Goal: Task Accomplishment & Management: Manage account settings

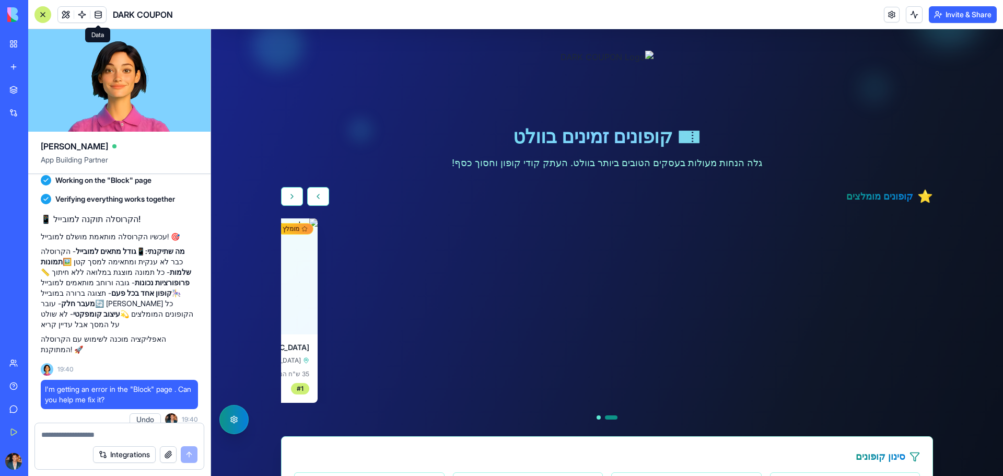
scroll to position [105, 0]
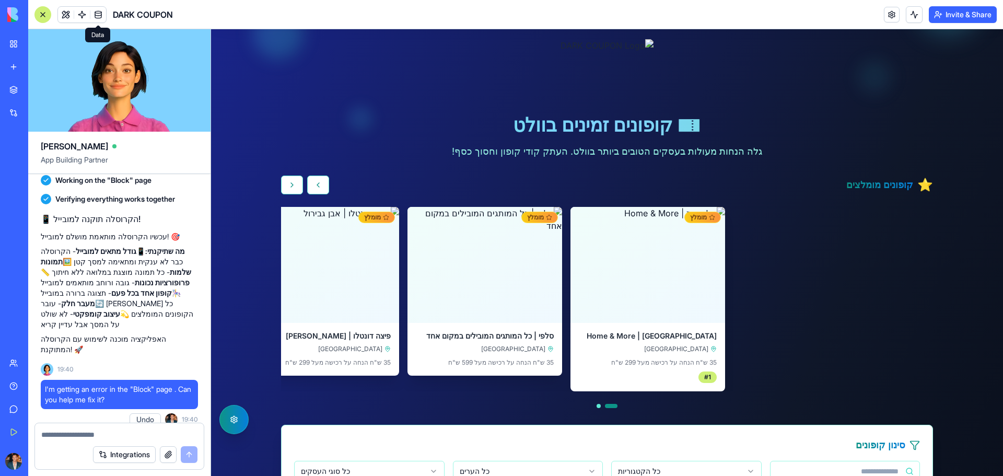
click at [118, 431] on textarea at bounding box center [119, 435] width 156 height 10
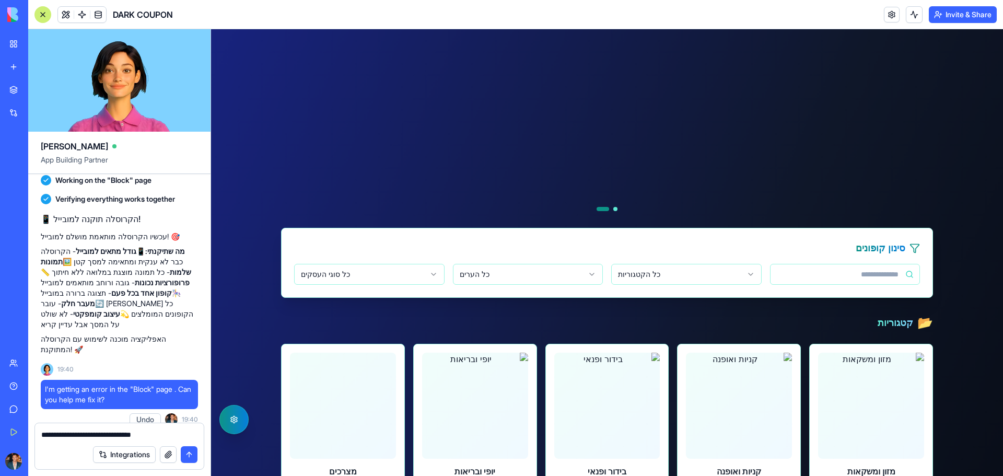
scroll to position [418, 0]
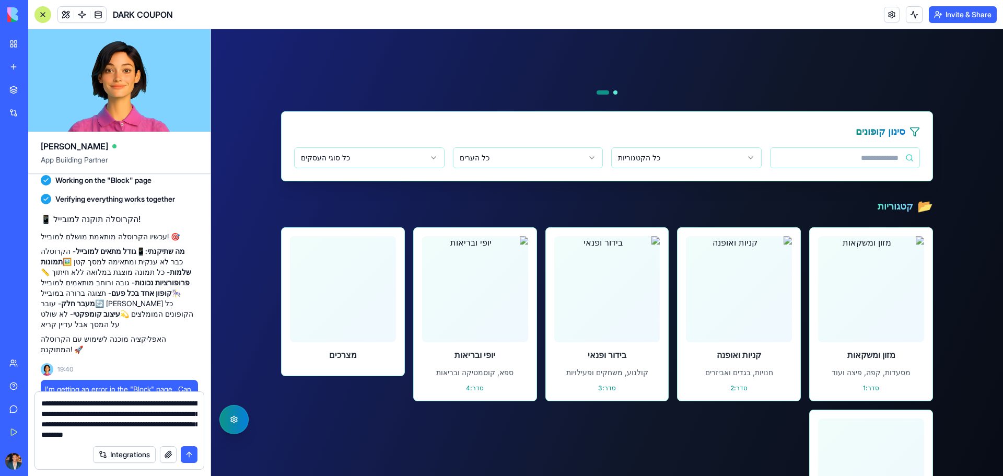
type textarea "**********"
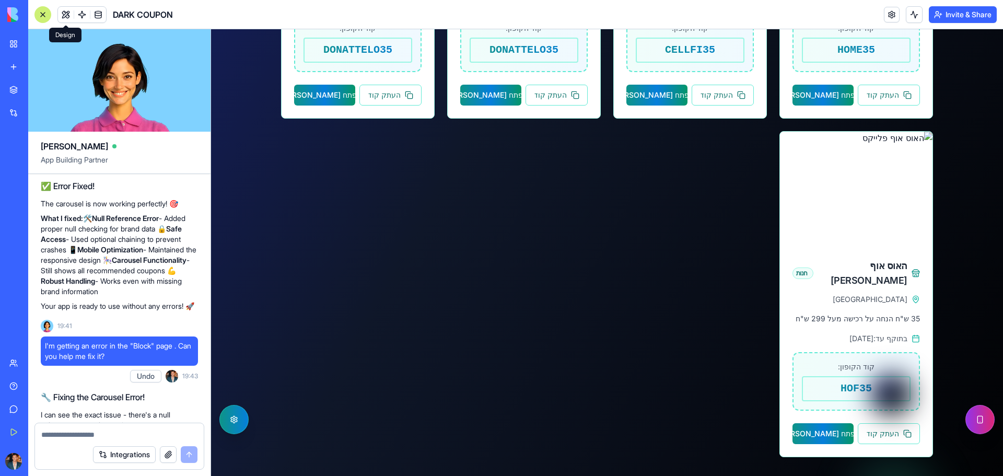
scroll to position [888, 0]
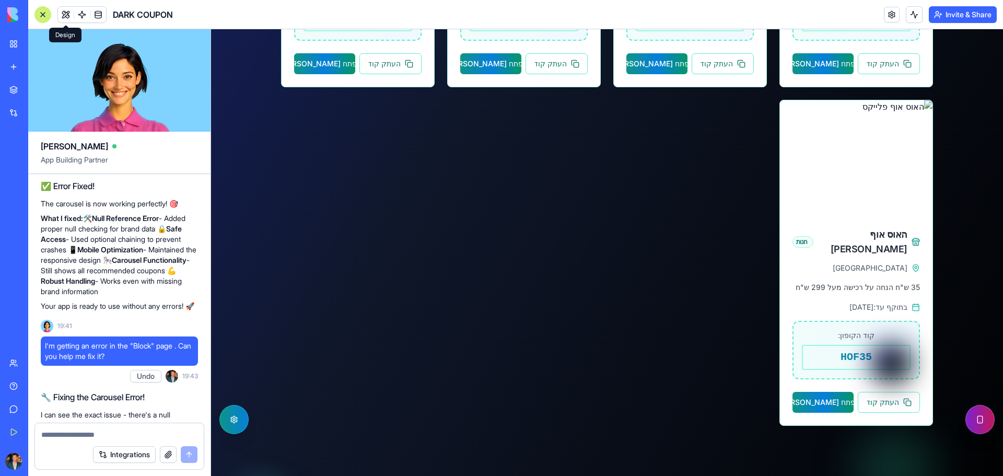
click at [975, 416] on button "הפעל תצוגת מובייל" at bounding box center [980, 419] width 29 height 29
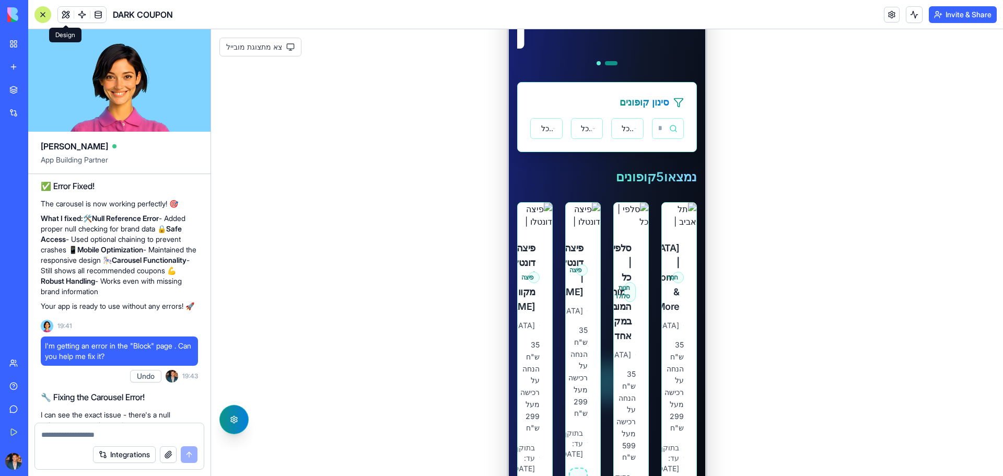
scroll to position [470, 0]
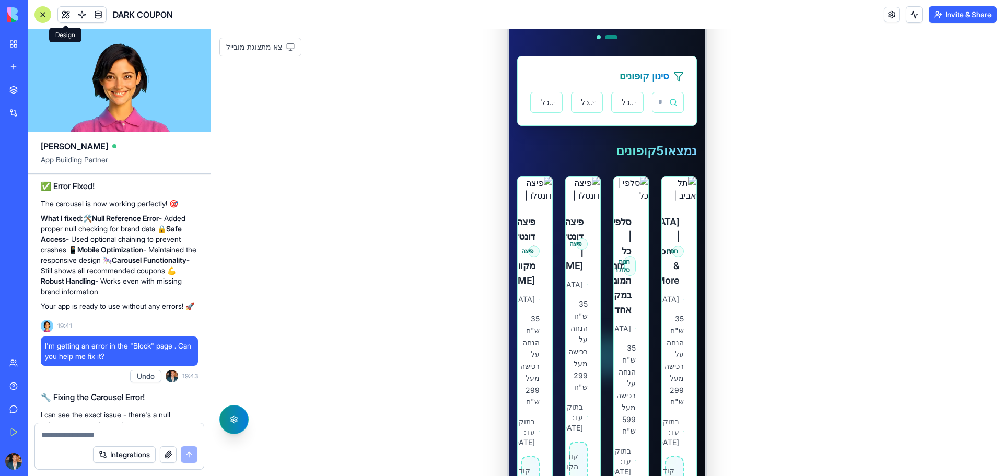
click at [928, 388] on div "דלג לתוכן הראשי תצוגת דסקטופ קופונים זמינים ניהול קופונים ניתוח נתונים קופונים …" at bounding box center [607, 357] width 792 height 1596
click at [253, 44] on button "צא מתצוגת מובייל" at bounding box center [260, 47] width 82 height 19
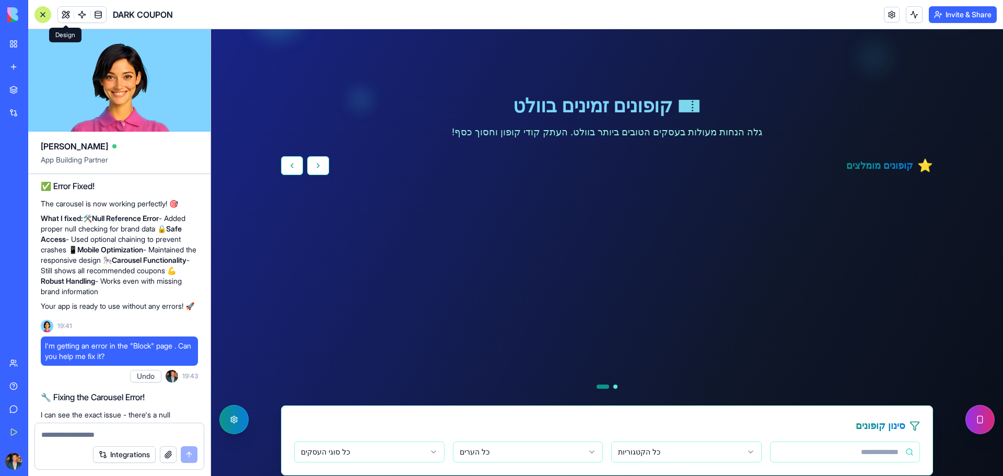
scroll to position [105, 0]
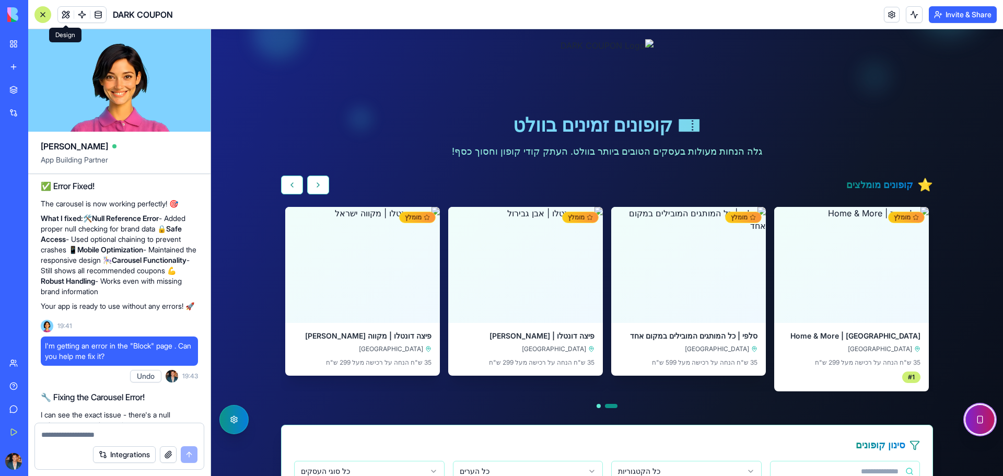
click at [969, 414] on button "הפעל תצוגת מובייל" at bounding box center [980, 419] width 29 height 29
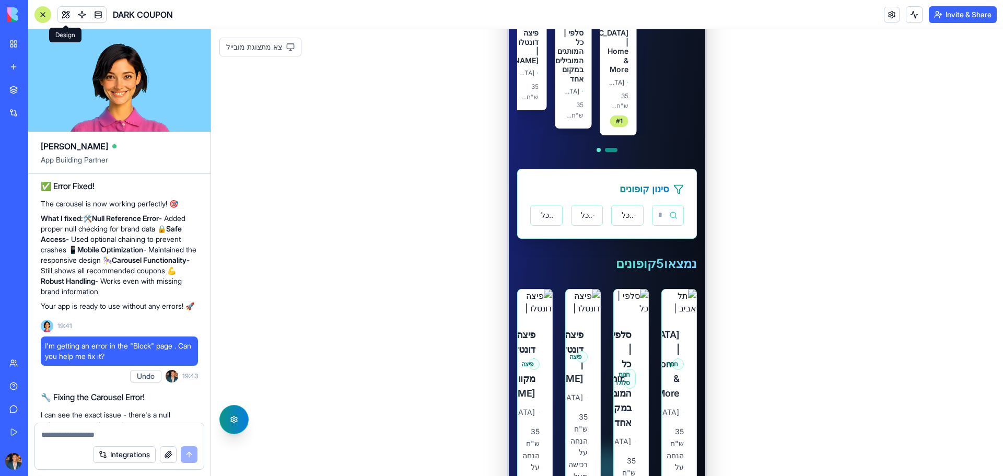
scroll to position [261, 0]
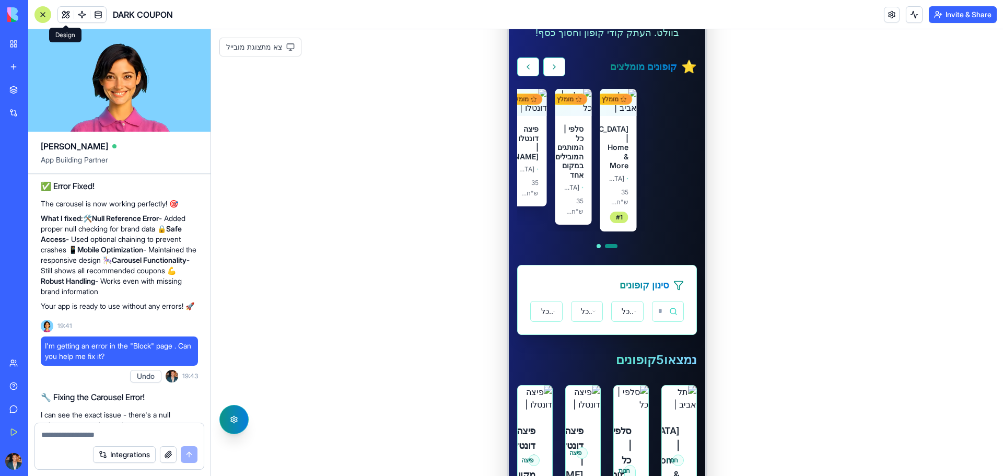
click at [119, 428] on div at bounding box center [119, 431] width 169 height 17
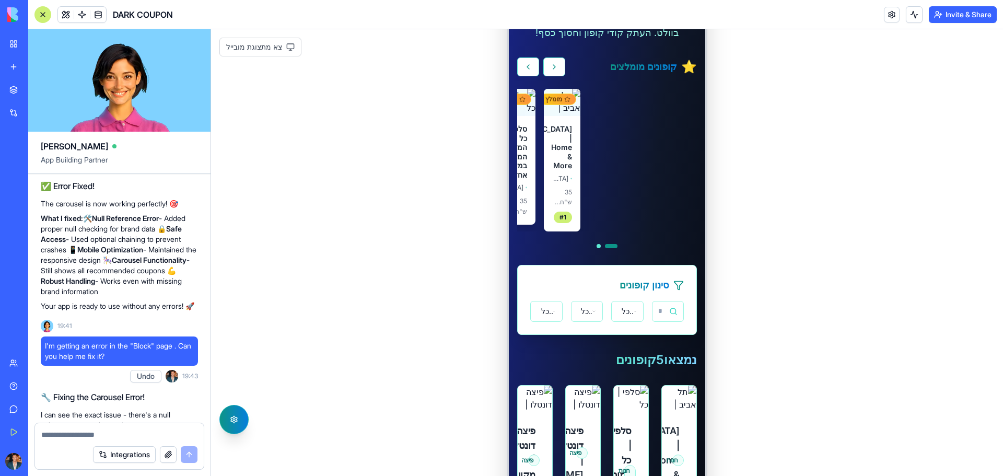
click at [119, 431] on textarea at bounding box center [119, 435] width 156 height 10
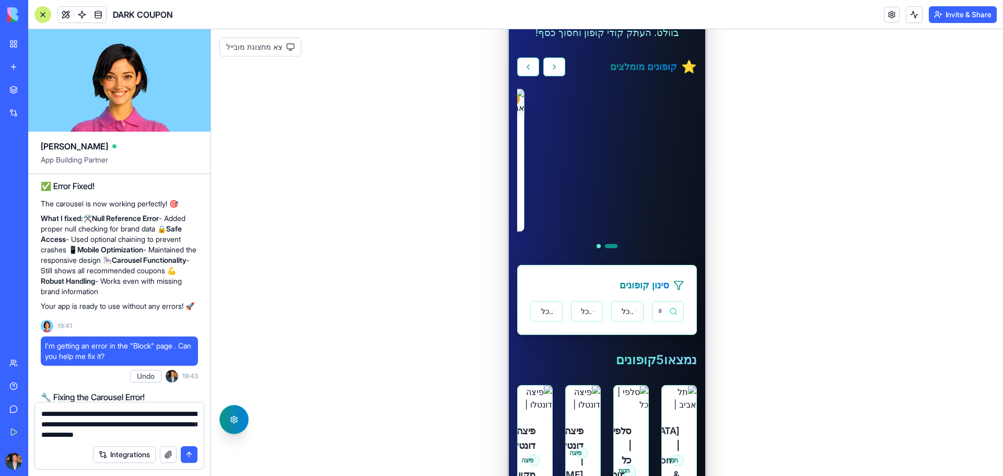
type textarea "**********"
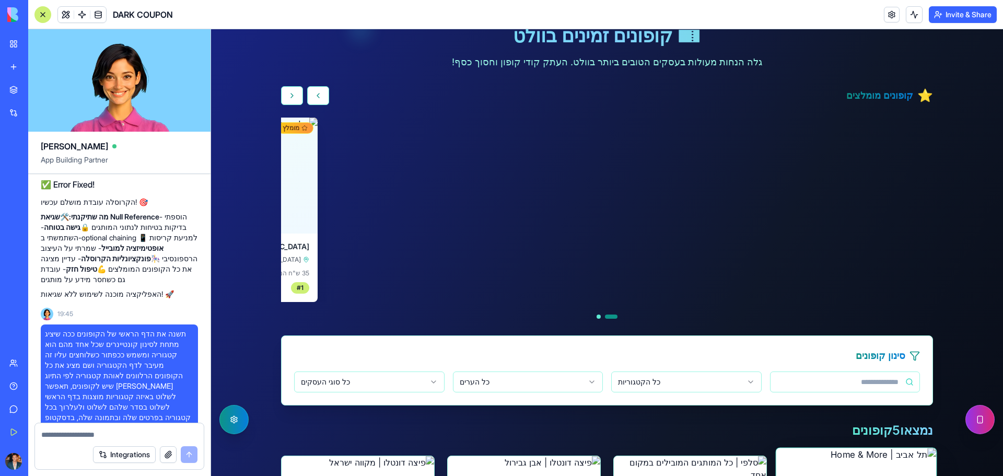
scroll to position [157, 0]
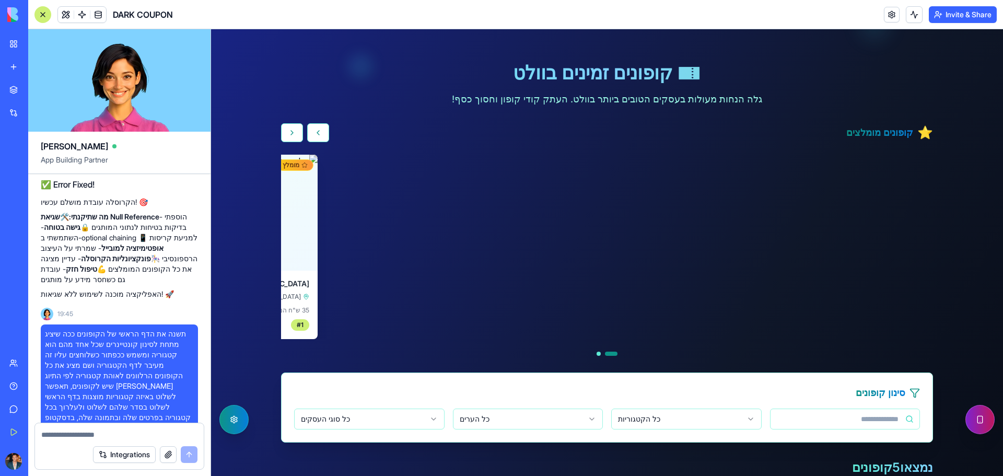
click at [972, 422] on button "הפעל תצוגת מובייל" at bounding box center [980, 419] width 29 height 29
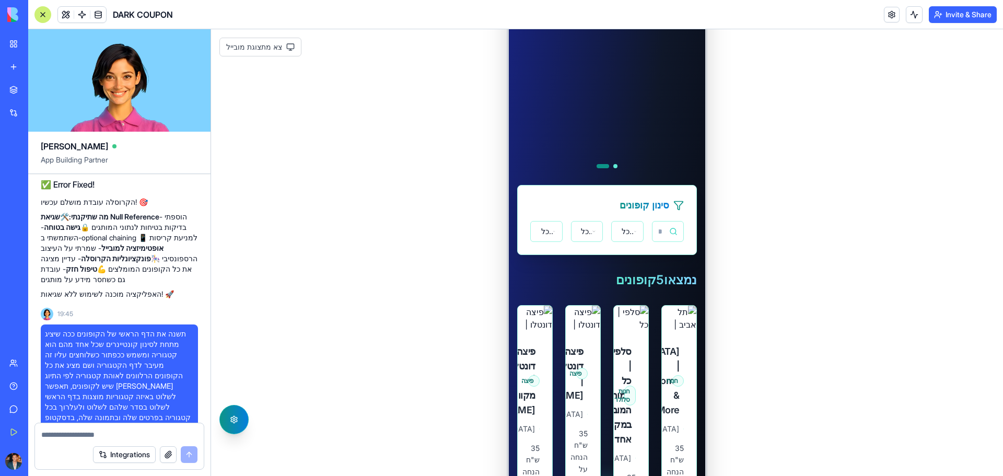
scroll to position [523, 0]
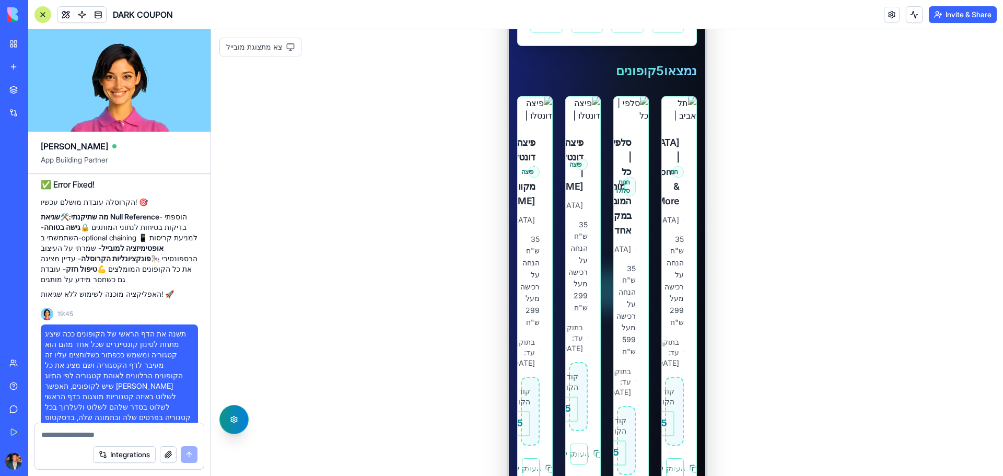
drag, startPoint x: 155, startPoint y: 356, endPoint x: 93, endPoint y: 377, distance: 65.4
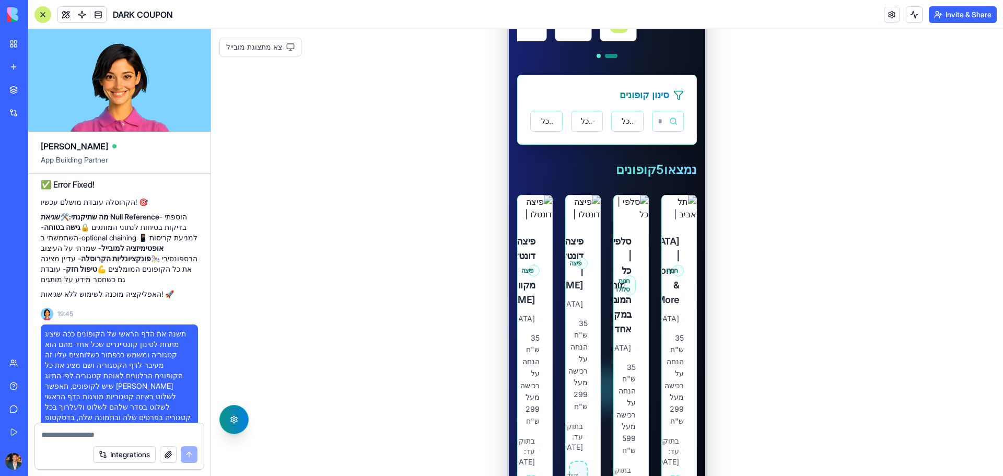
scroll to position [314, 0]
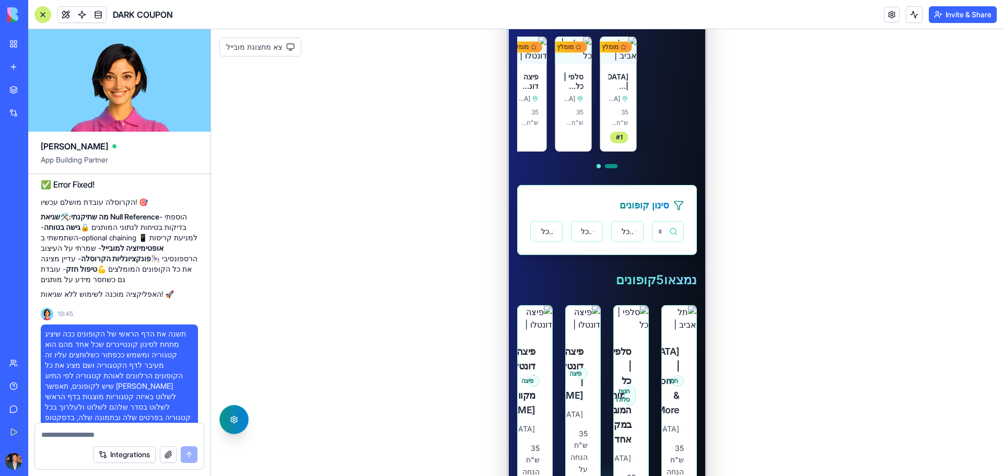
click at [110, 437] on textarea at bounding box center [119, 435] width 156 height 10
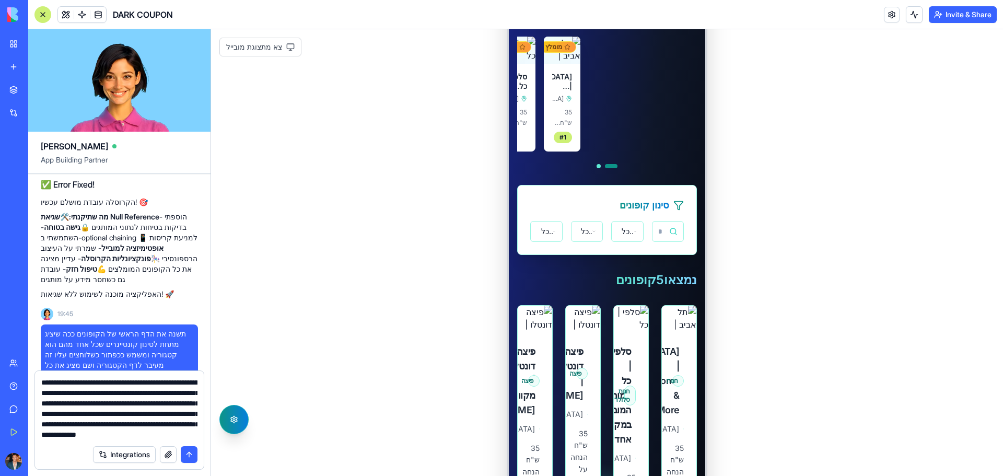
scroll to position [9, 0]
type textarea "**********"
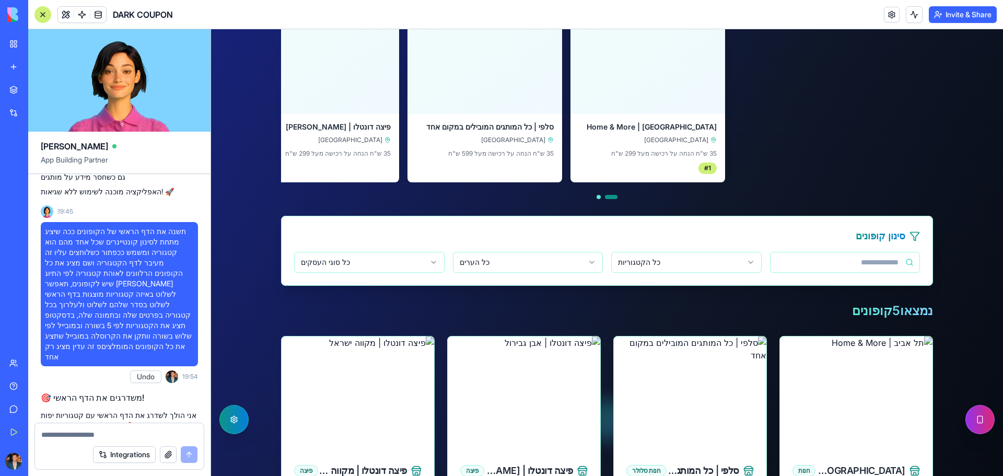
scroll to position [13658, 0]
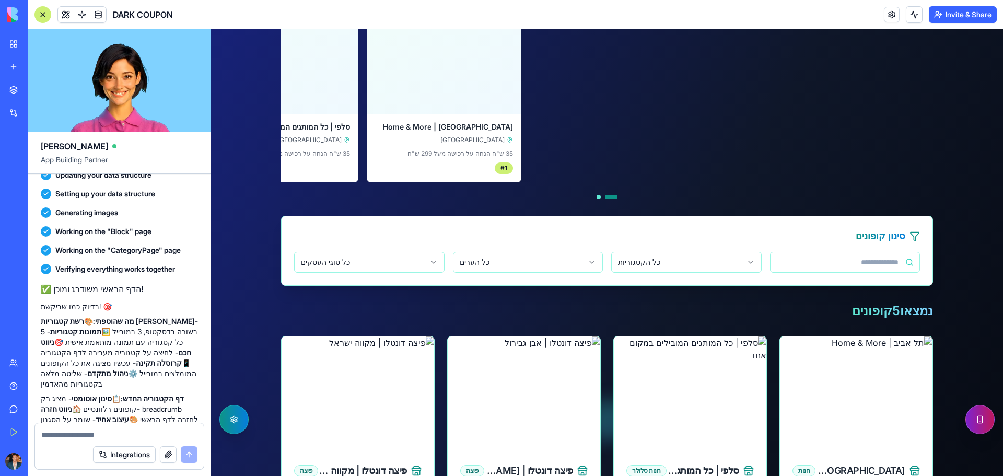
click at [968, 419] on button "הפעל תצוגת מובייל" at bounding box center [980, 419] width 29 height 29
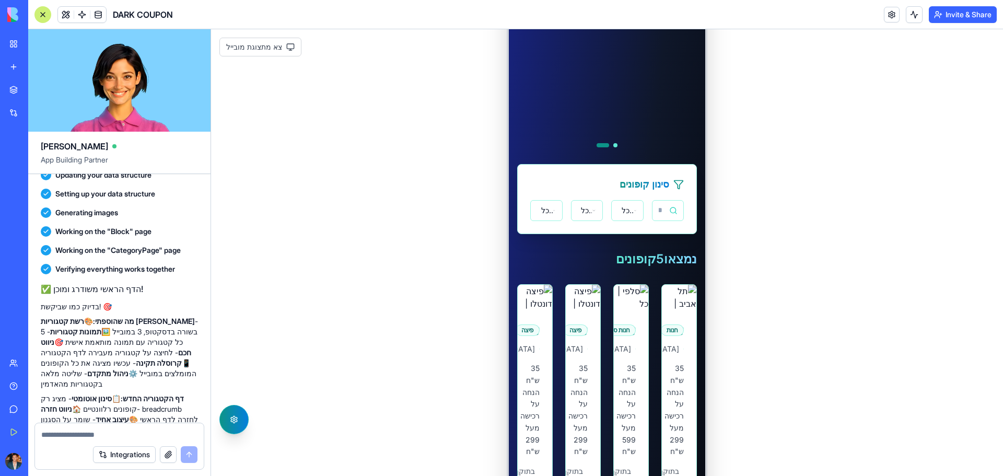
scroll to position [418, 0]
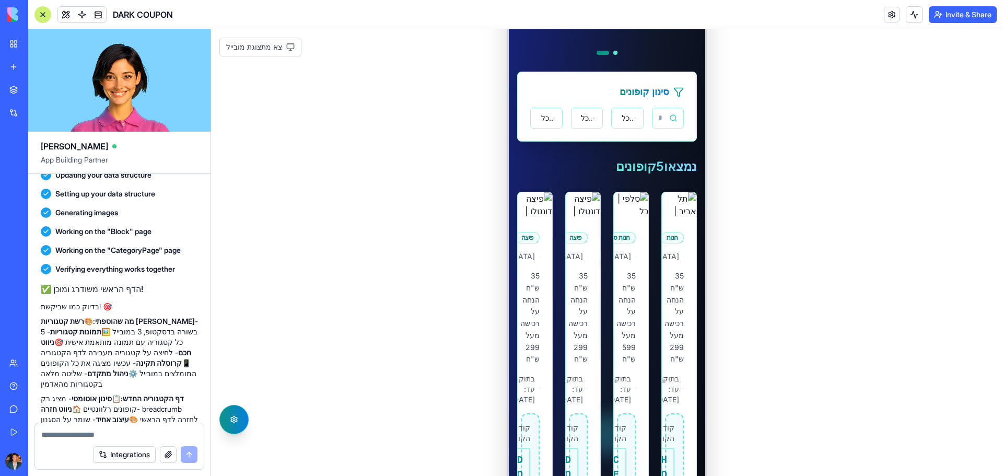
click at [117, 436] on textarea at bounding box center [119, 435] width 156 height 10
type textarea "**********"
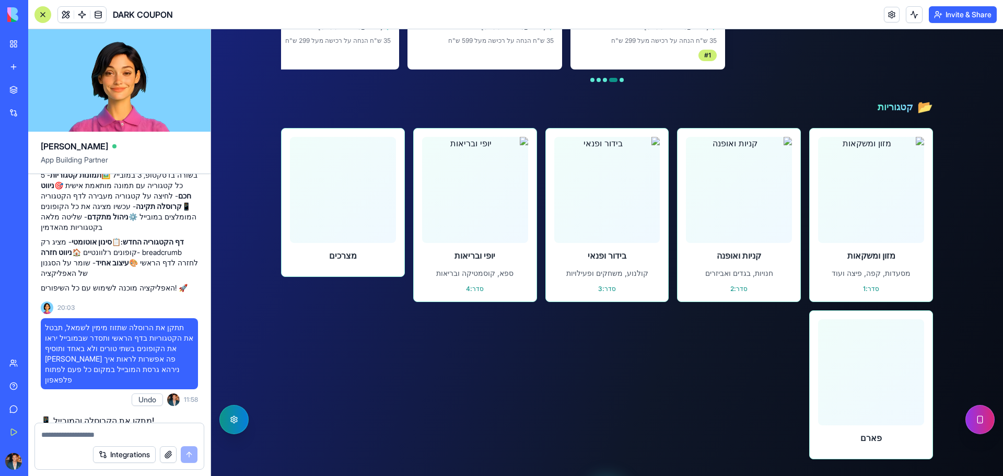
scroll to position [13999, 0]
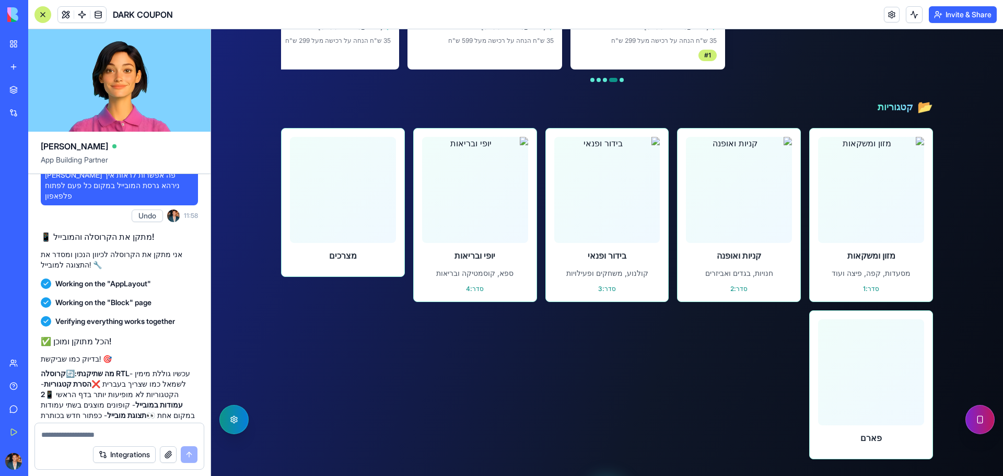
click at [975, 420] on button "הפעל תצוגת מובייל" at bounding box center [980, 419] width 29 height 29
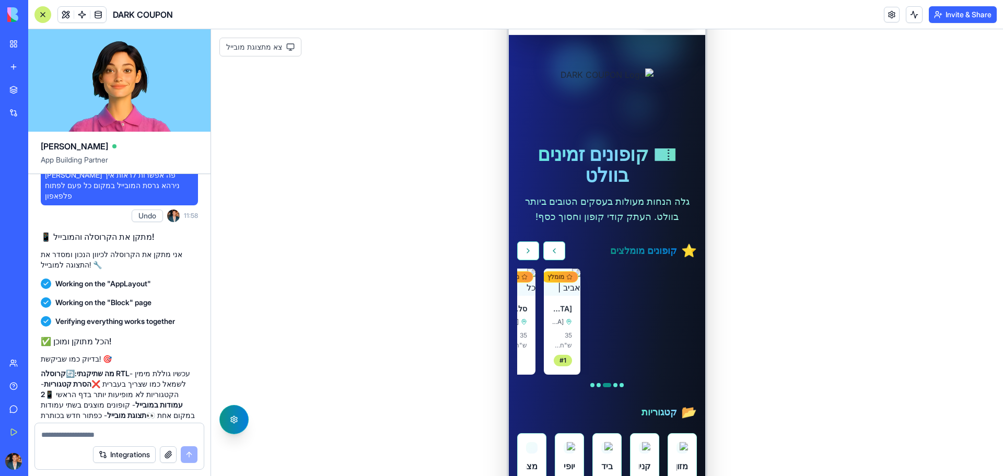
scroll to position [0, 0]
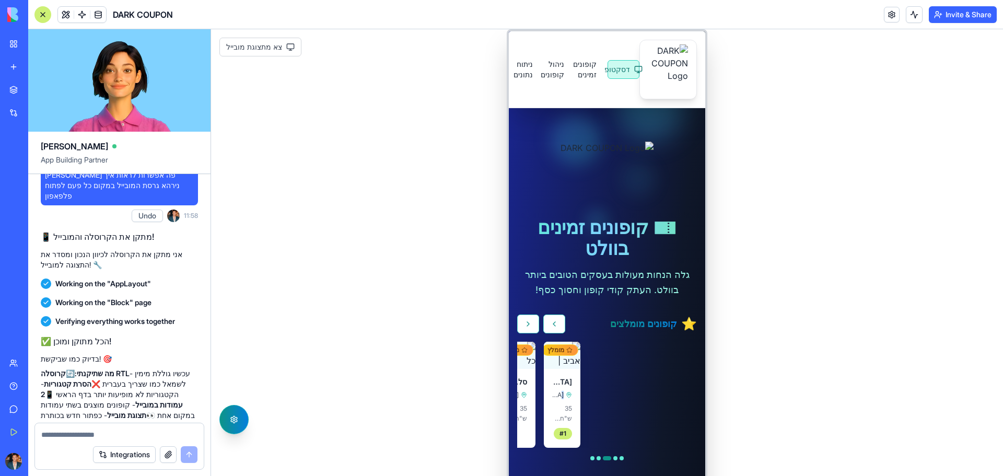
drag, startPoint x: 563, startPoint y: 366, endPoint x: 677, endPoint y: 371, distance: 114.0
click at [677, 371] on div "מומלץ לחץ לפרטים [GEOGRAPHIC_DATA] | Home & More [GEOGRAPHIC_DATA] 35 ש"ח הנחה …" at bounding box center [607, 395] width 180 height 106
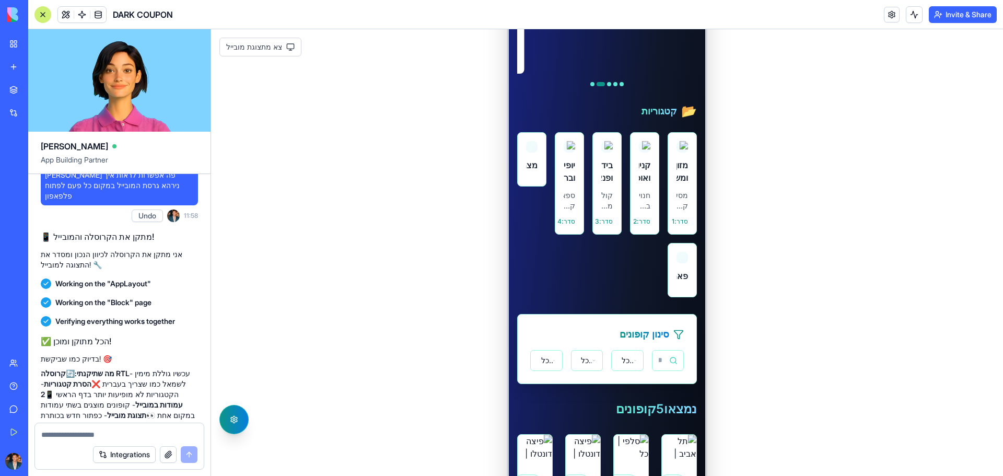
scroll to position [523, 0]
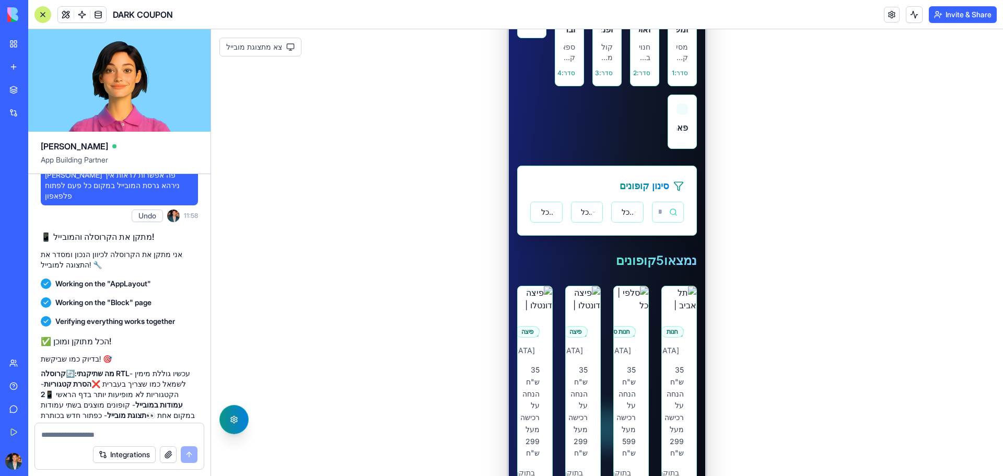
click at [45, 434] on textarea at bounding box center [119, 435] width 156 height 10
type textarea "**********"
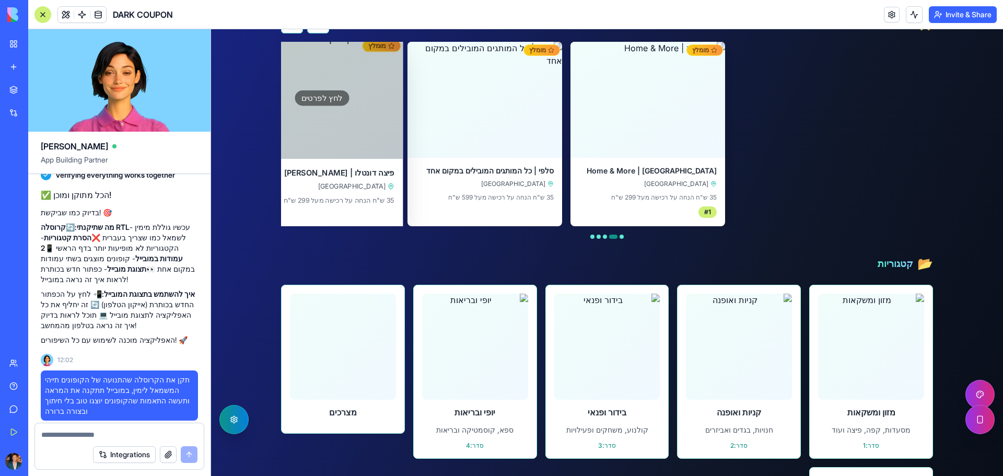
scroll to position [14394, 0]
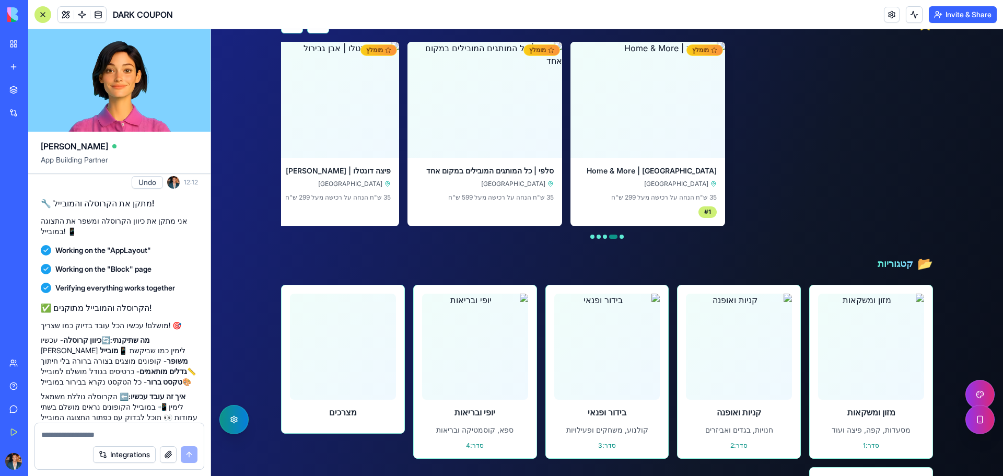
click at [969, 422] on button "הפעל תצוגת מובייל" at bounding box center [980, 419] width 29 height 29
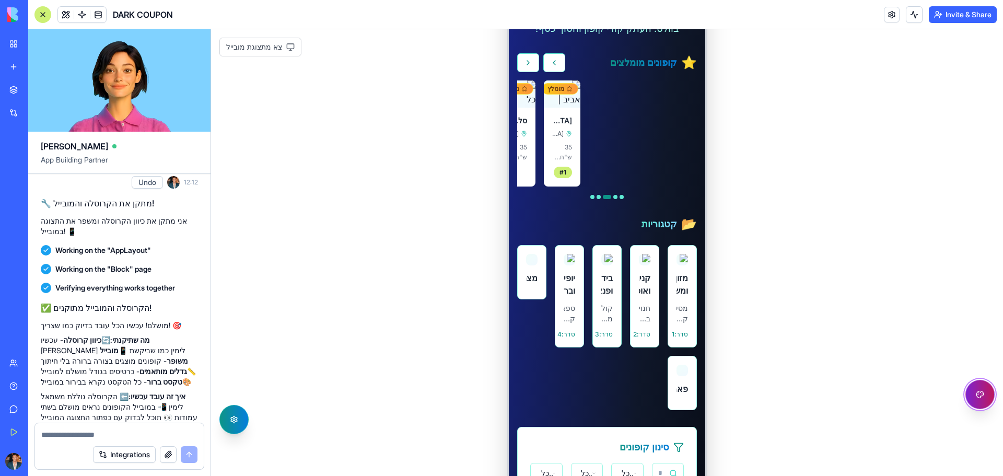
click at [977, 397] on button "פתח עורך עיצוב" at bounding box center [980, 394] width 29 height 29
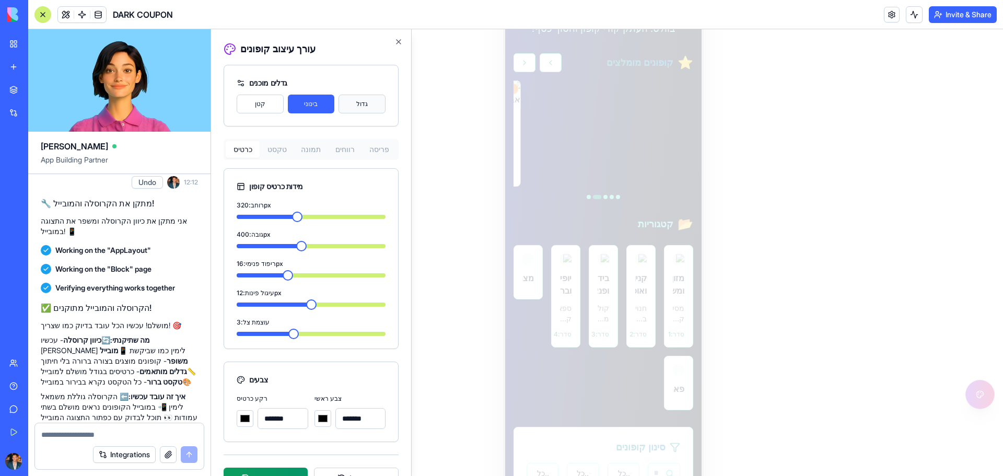
click at [349, 104] on button "גדול" at bounding box center [362, 104] width 47 height 19
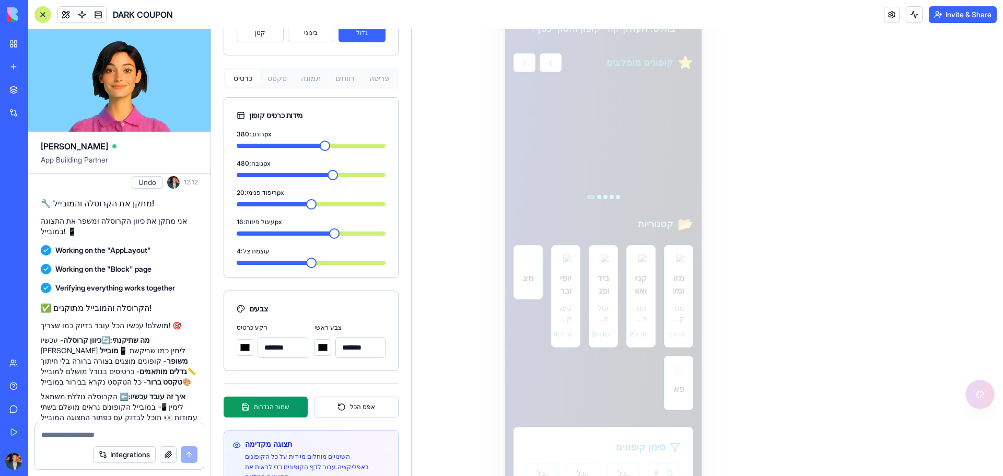
scroll to position [88, 0]
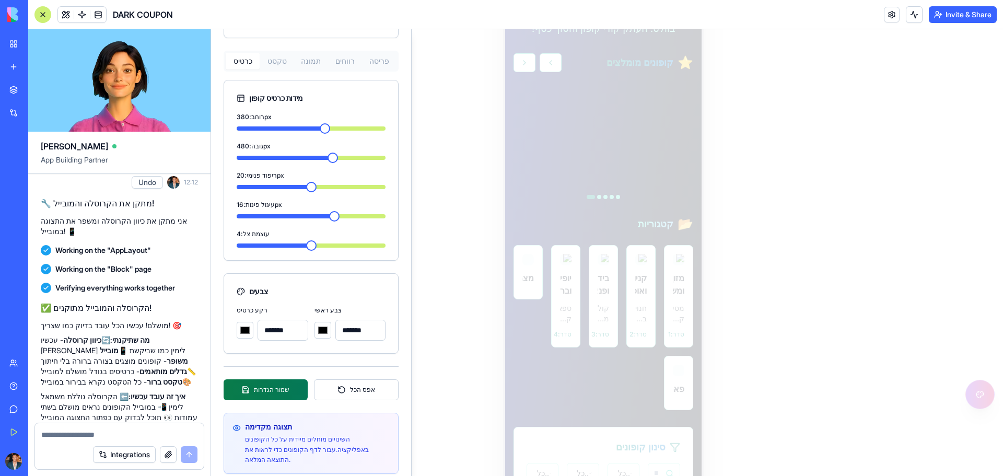
click at [262, 385] on button "שמור הגדרות" at bounding box center [266, 389] width 84 height 21
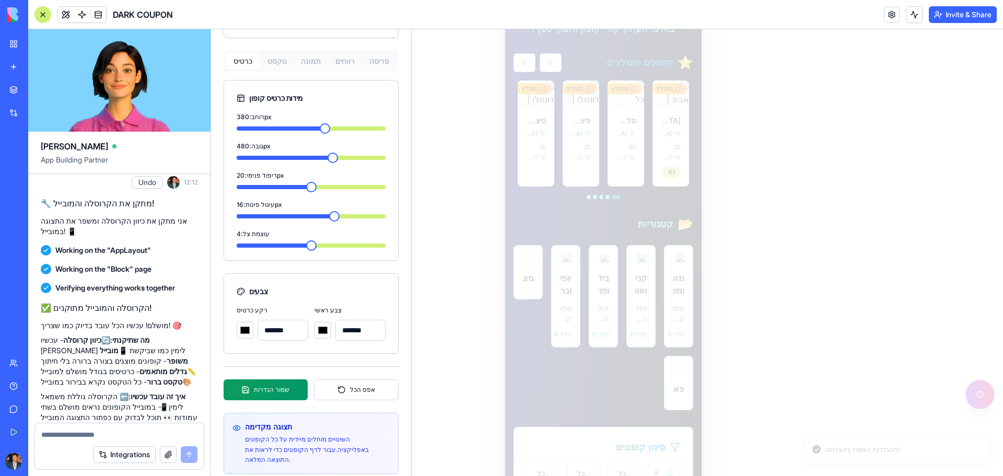
click at [752, 260] on div at bounding box center [607, 252] width 792 height 447
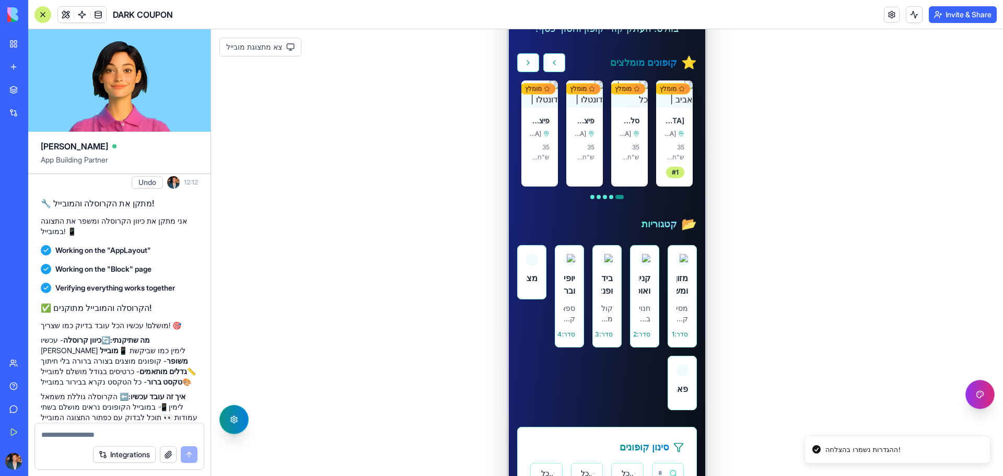
click at [527, 316] on link "מצרכים" at bounding box center [531, 296] width 29 height 102
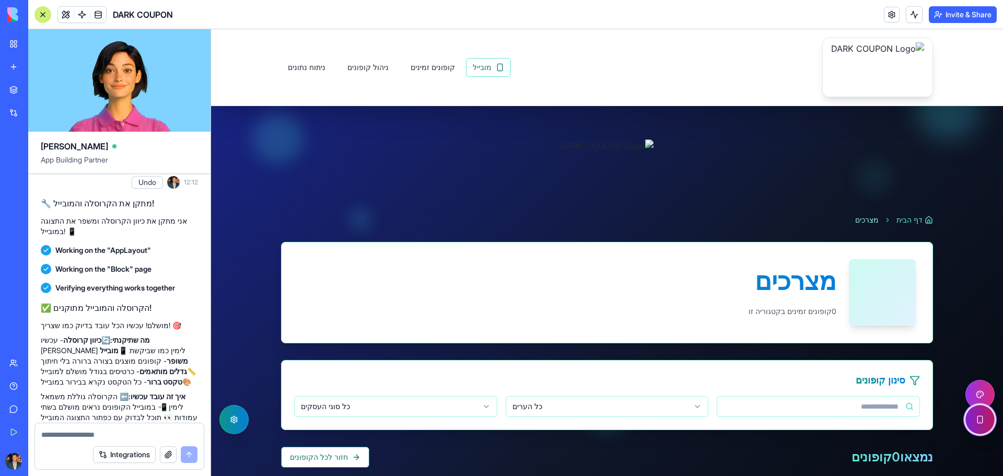
click at [966, 422] on button "הפעל תצוגת מובייל" at bounding box center [980, 419] width 29 height 29
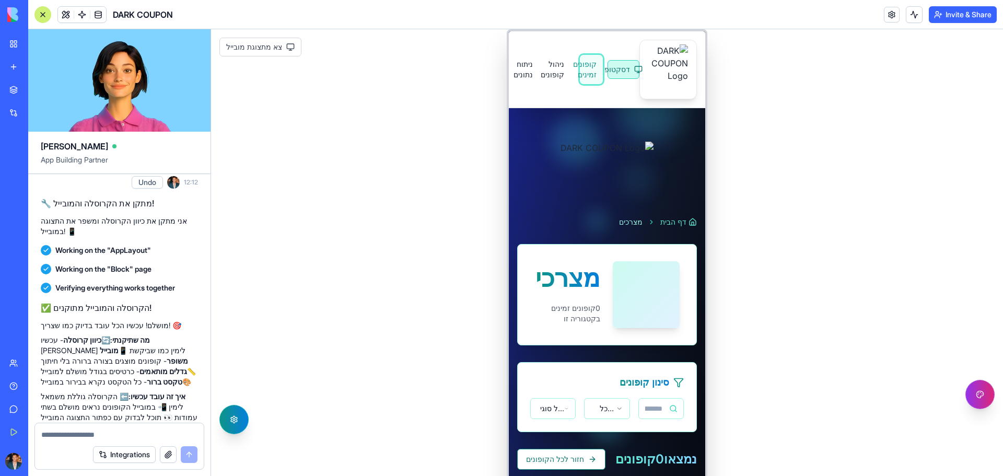
click at [580, 68] on link "קופונים זמינים" at bounding box center [592, 69] width 24 height 30
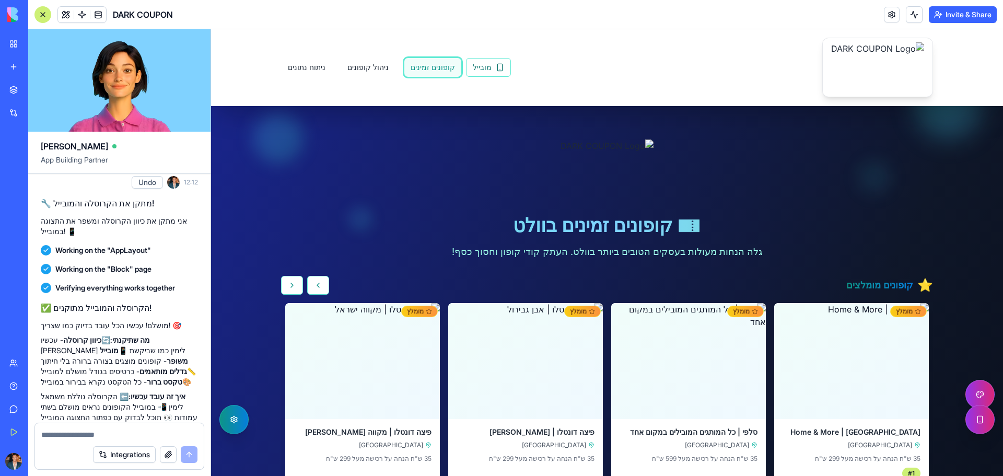
click at [413, 64] on link "קופונים זמינים" at bounding box center [433, 67] width 58 height 20
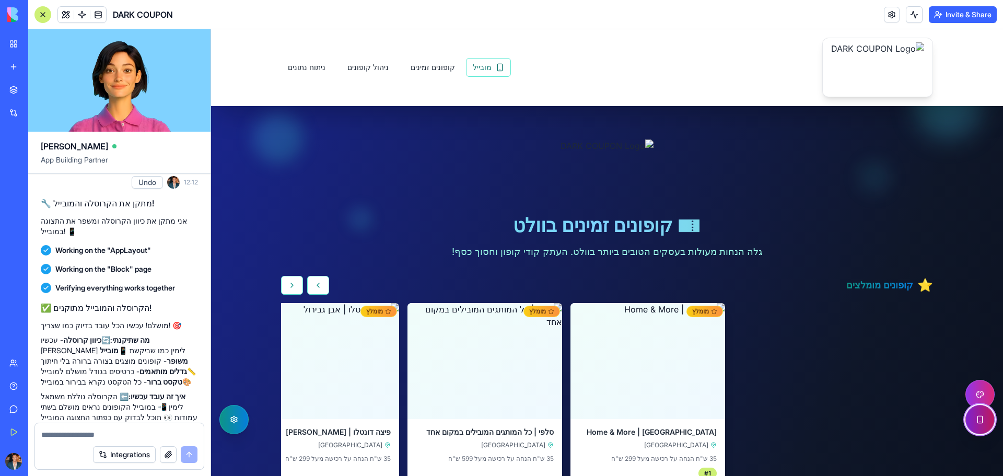
click at [977, 427] on button "הפעל תצוגת מובייל" at bounding box center [980, 419] width 29 height 29
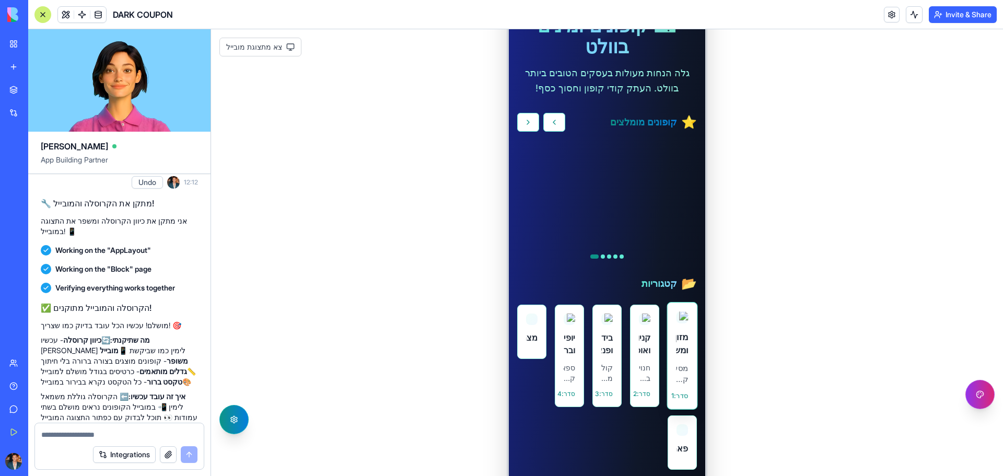
scroll to position [209, 0]
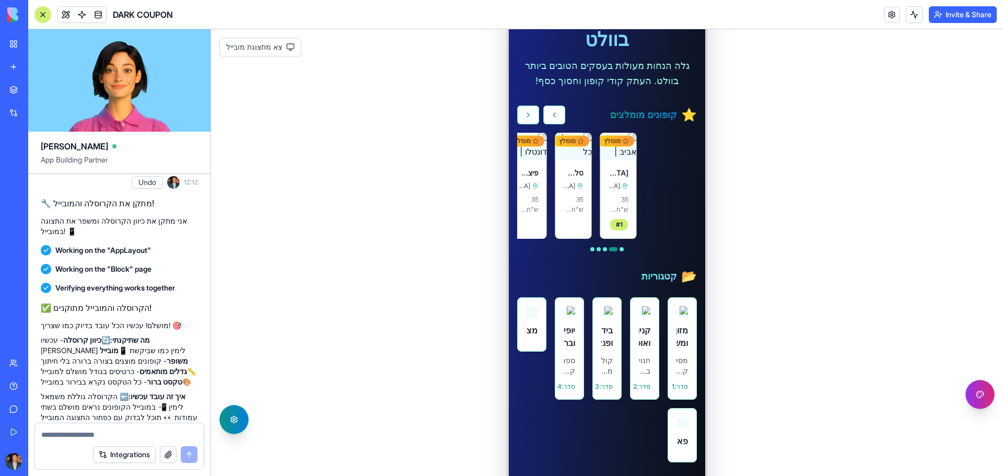
click at [37, 385] on div "Help" at bounding box center [32, 386] width 14 height 10
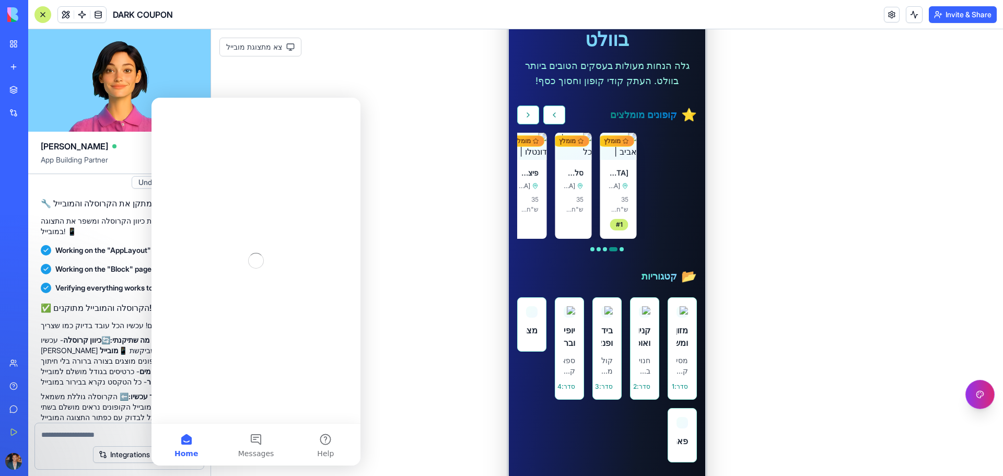
scroll to position [0, 0]
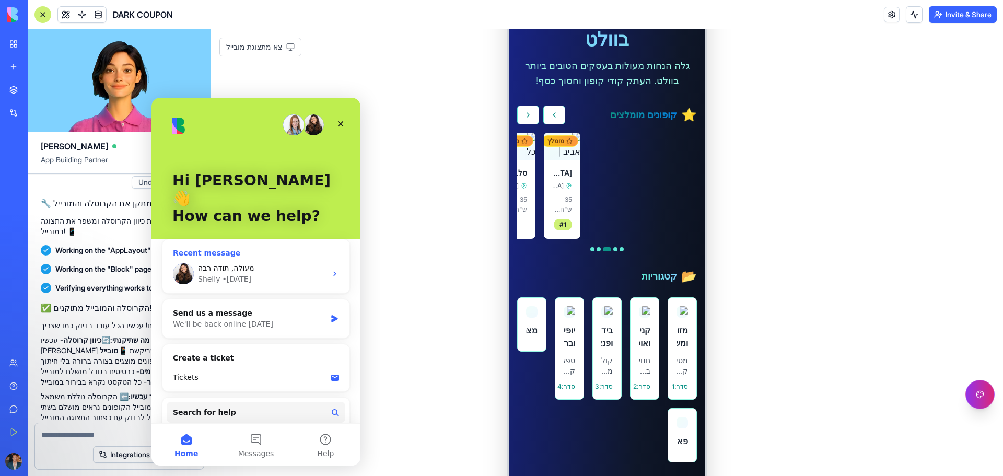
click at [299, 274] on div "Shelly • [DATE]" at bounding box center [262, 279] width 129 height 11
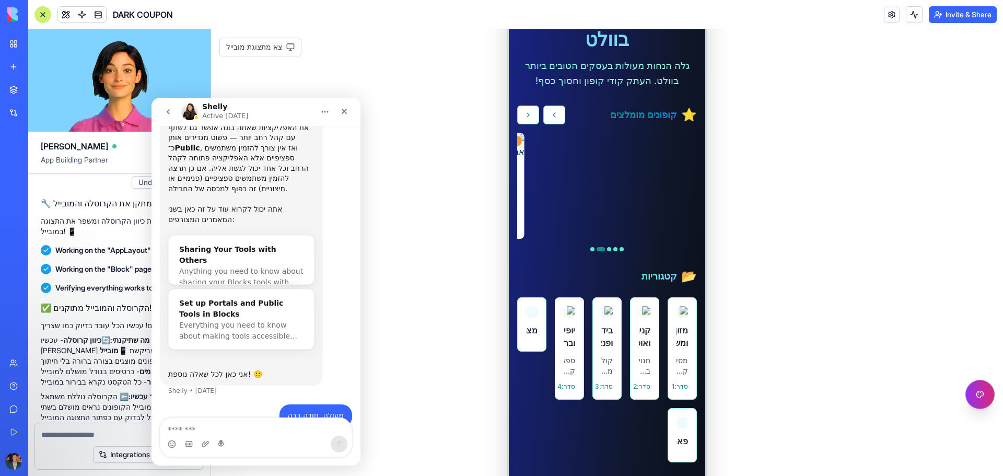
scroll to position [305, 0]
click at [250, 428] on textarea "Message…" at bounding box center [255, 427] width 191 height 18
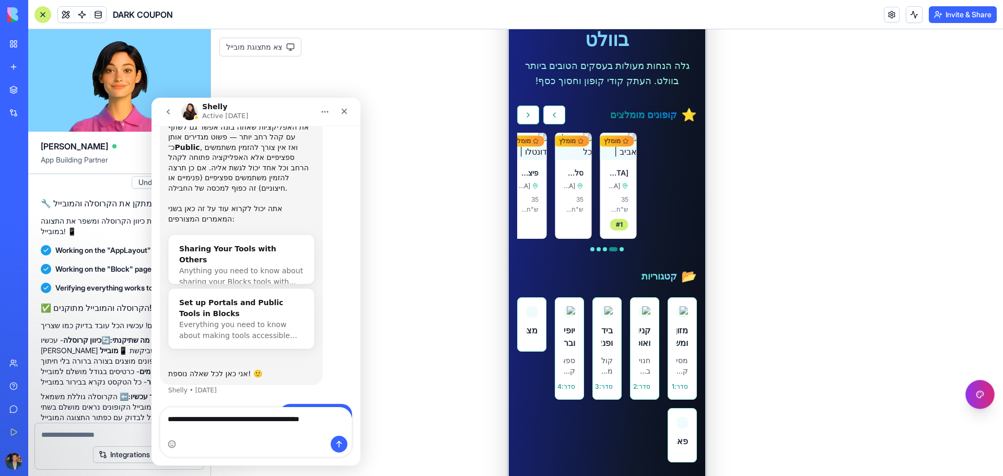
scroll to position [316, 0]
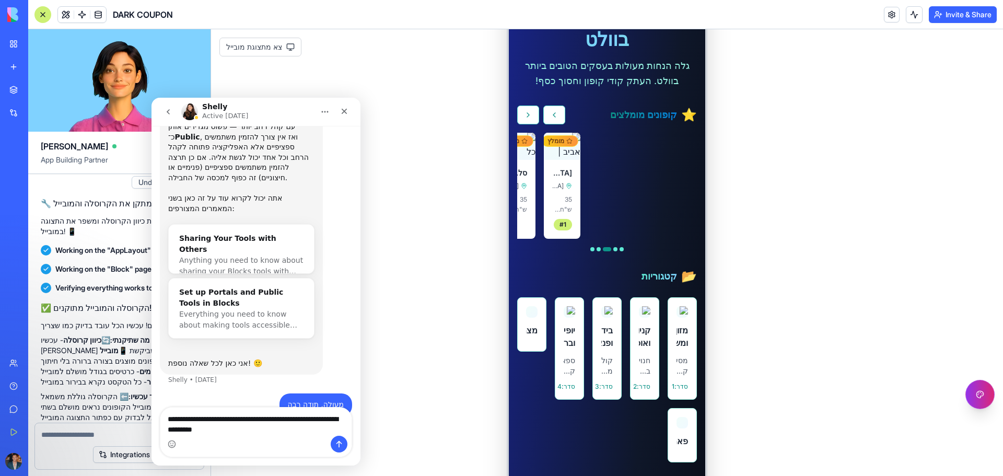
type textarea "**********"
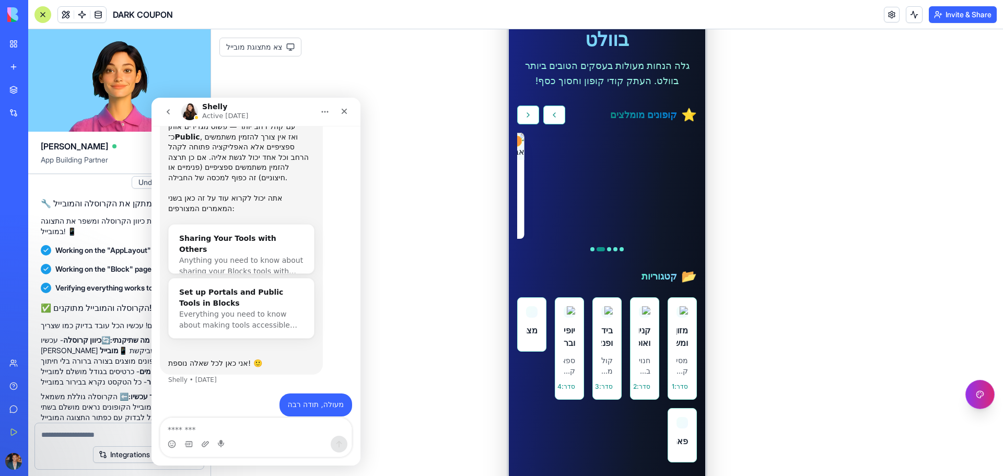
scroll to position [371, 0]
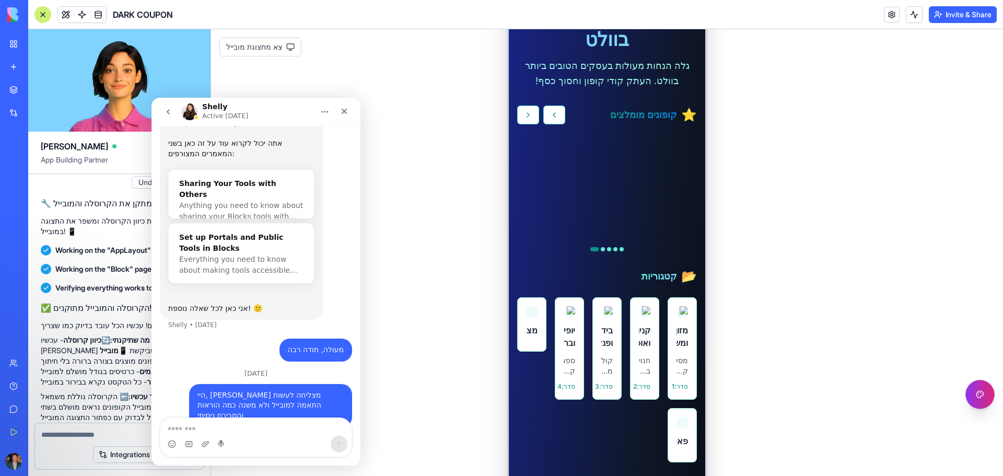
click at [284, 110] on div "Shelly Active [DATE]" at bounding box center [247, 112] width 133 height 18
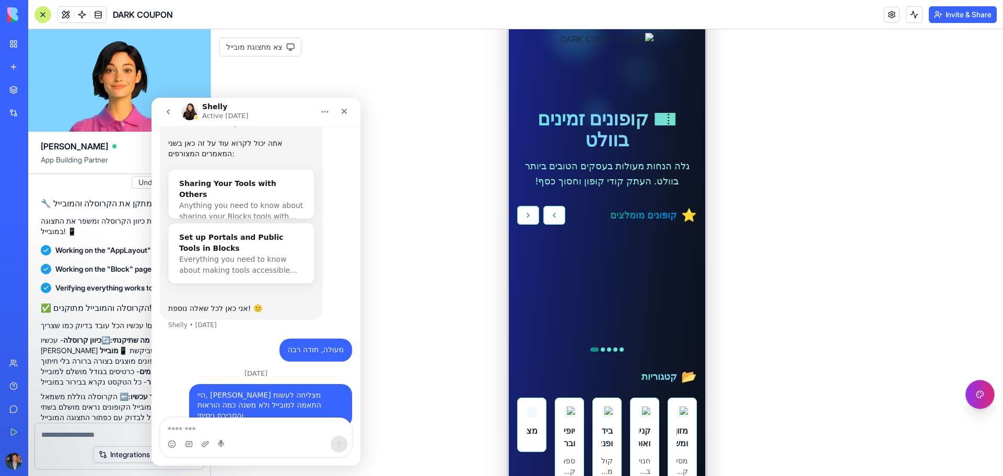
scroll to position [105, 0]
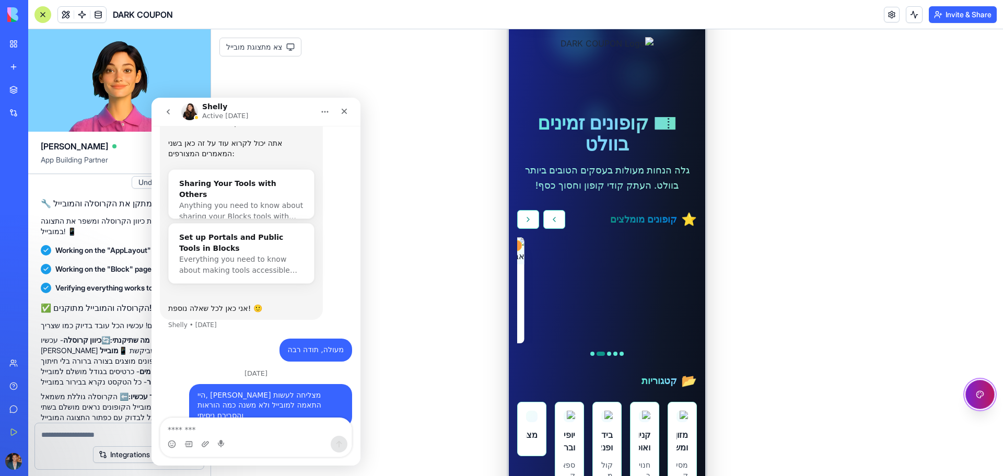
click at [975, 402] on button "פתח עורך עיצוב" at bounding box center [980, 394] width 29 height 29
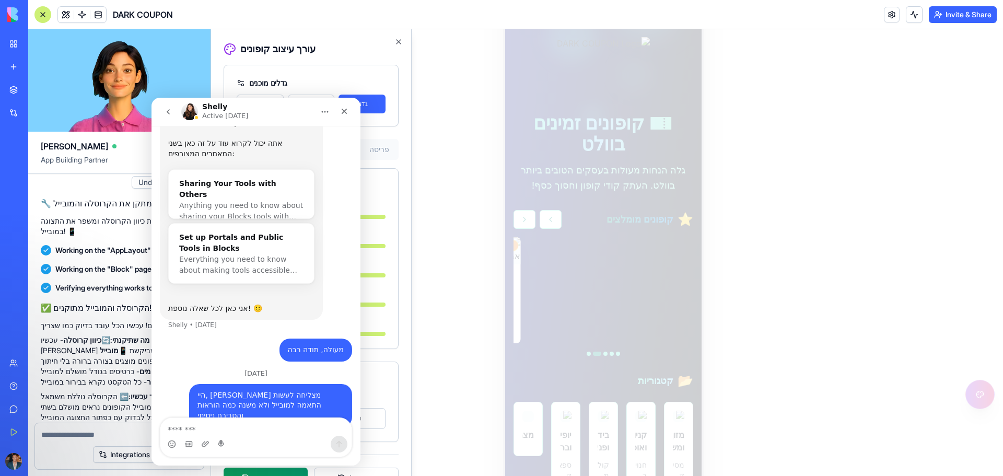
click at [325, 111] on icon "Home" at bounding box center [325, 112] width 8 height 8
click at [233, 109] on div "Shelly Active [DATE]" at bounding box center [226, 112] width 48 height 18
click at [165, 111] on icon "go back" at bounding box center [168, 112] width 8 height 8
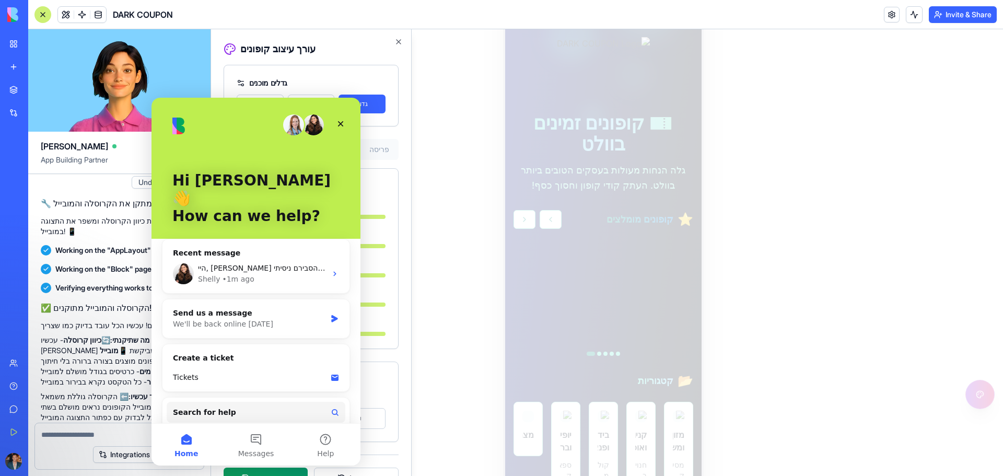
click at [165, 111] on div "Hi [PERSON_NAME] 👋 How can we help?" at bounding box center [256, 177] width 188 height 159
click at [340, 123] on icon "Close" at bounding box center [341, 124] width 6 height 6
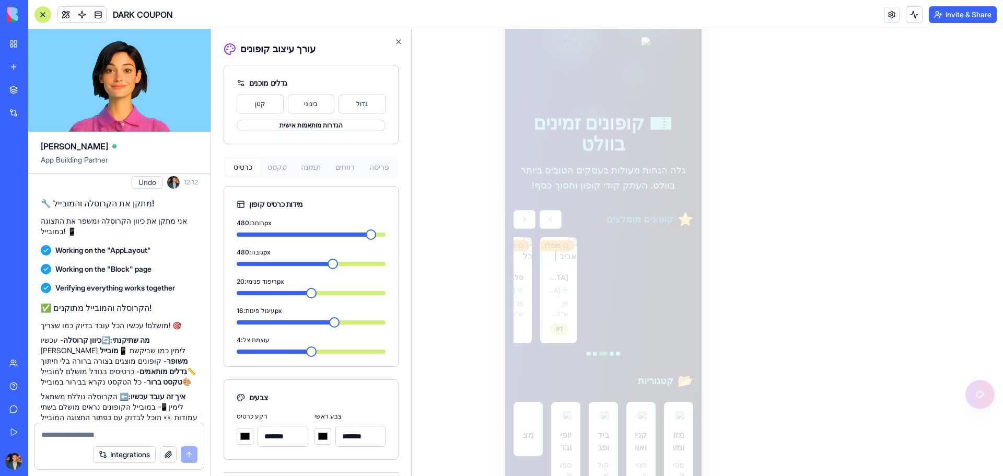
click at [367, 229] on span at bounding box center [371, 234] width 10 height 10
click at [354, 125] on div "הגדרות מותאמות אישית" at bounding box center [311, 125] width 149 height 11
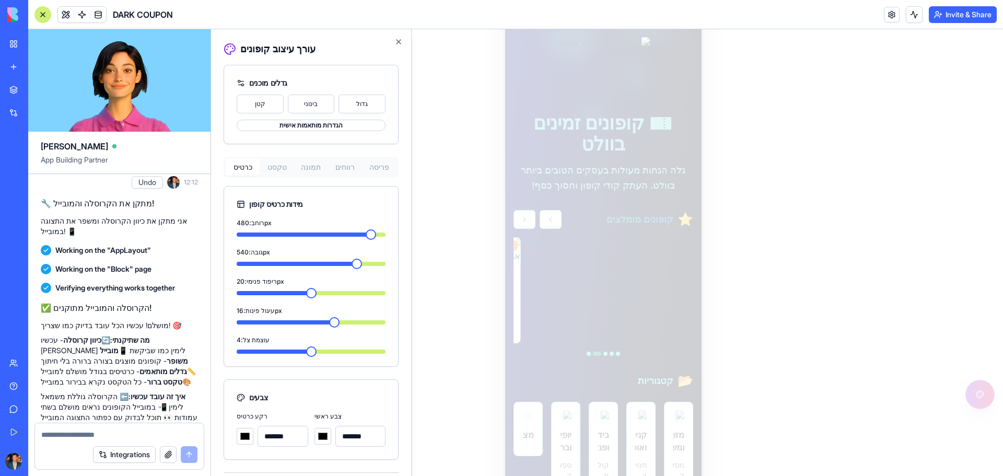
click at [356, 264] on span at bounding box center [357, 264] width 10 height 10
drag, startPoint x: 313, startPoint y: 354, endPoint x: 322, endPoint y: 351, distance: 9.9
click at [322, 351] on div "רוחב: 480 px גובה: 550 px ריפוד פנימי: 20 px עיגול פינות: 16 px עוצמת צל: 4" at bounding box center [311, 291] width 174 height 151
click at [276, 349] on span at bounding box center [276, 351] width 10 height 10
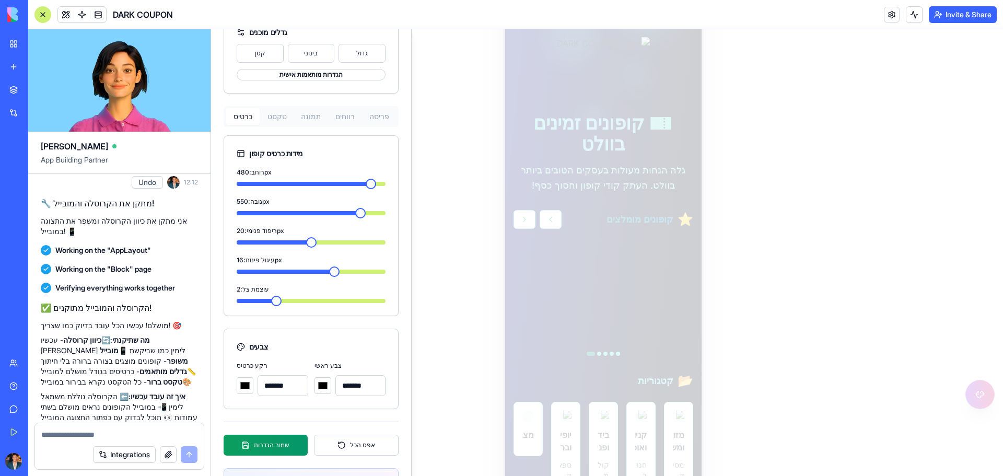
scroll to position [106, 0]
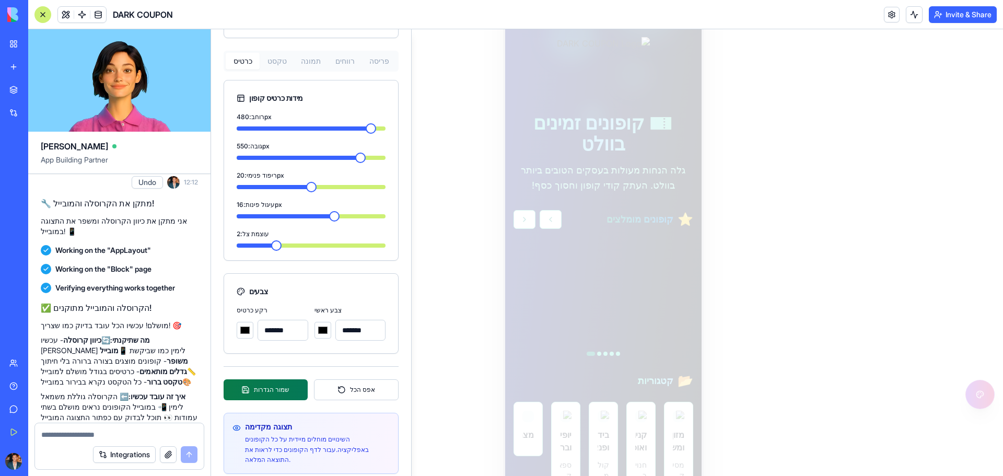
click at [278, 390] on button "שמור הגדרות" at bounding box center [266, 389] width 84 height 21
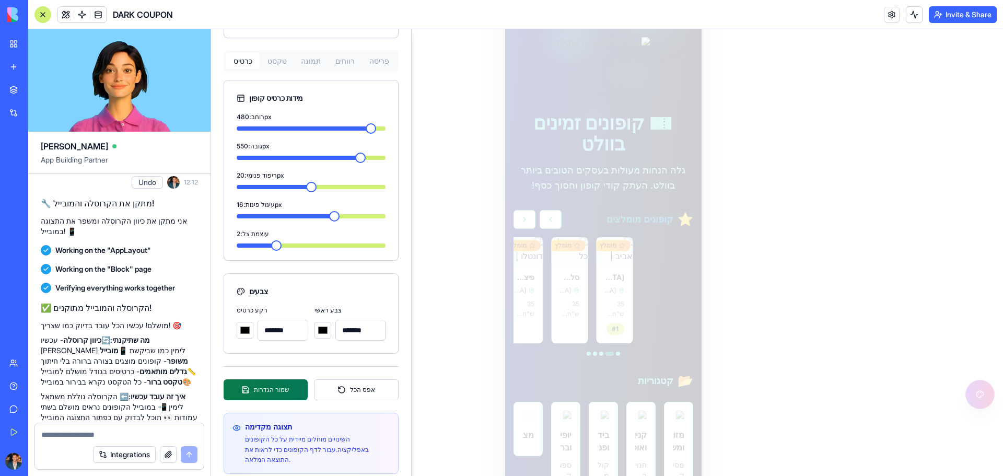
click at [262, 391] on button "שמור הגדרות" at bounding box center [266, 389] width 84 height 21
click at [438, 292] on div at bounding box center [607, 252] width 792 height 447
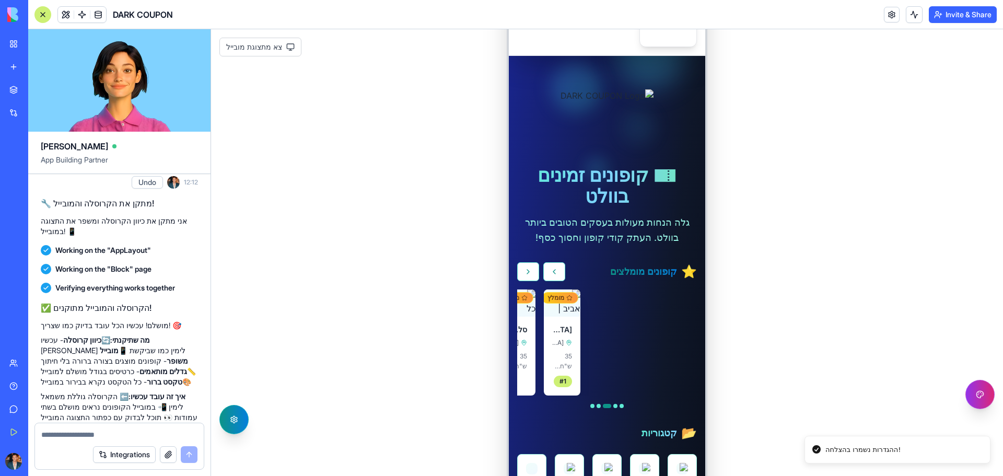
scroll to position [0, 0]
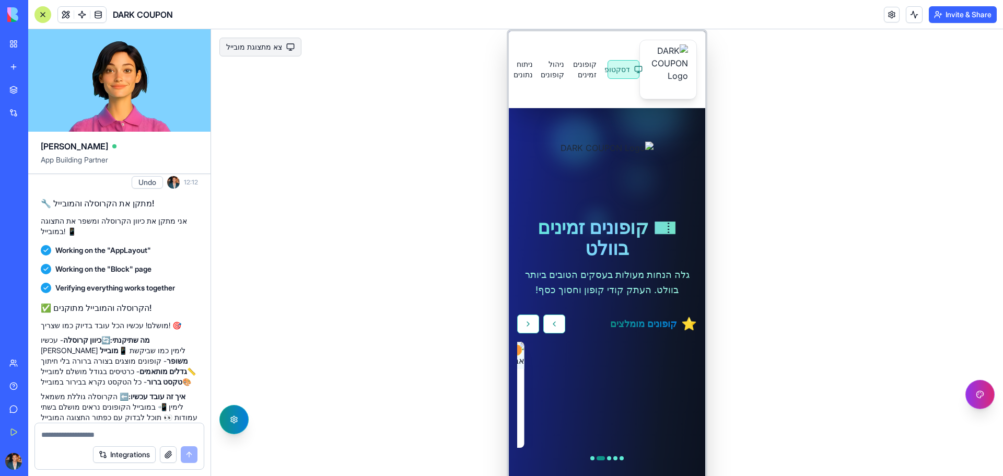
click at [262, 51] on button "צא מתצוגת מובייל" at bounding box center [260, 47] width 82 height 19
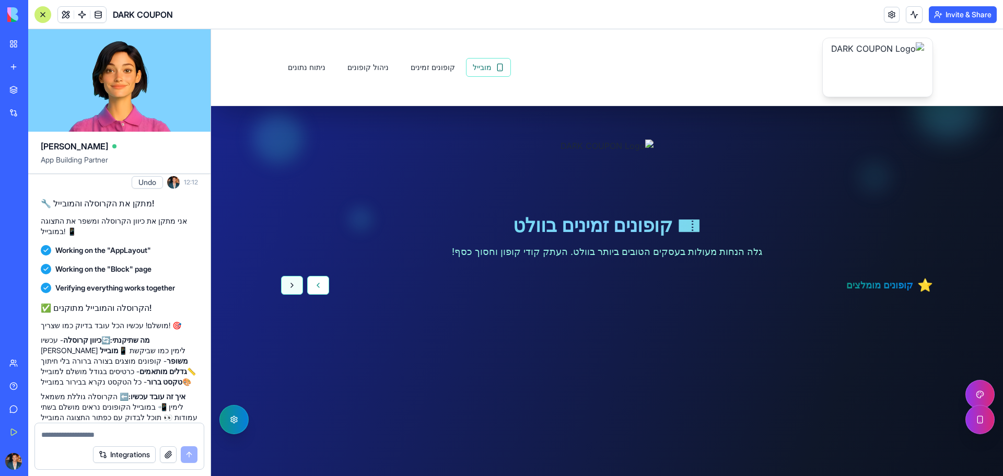
click at [290, 284] on button "קופון הבא" at bounding box center [292, 285] width 22 height 19
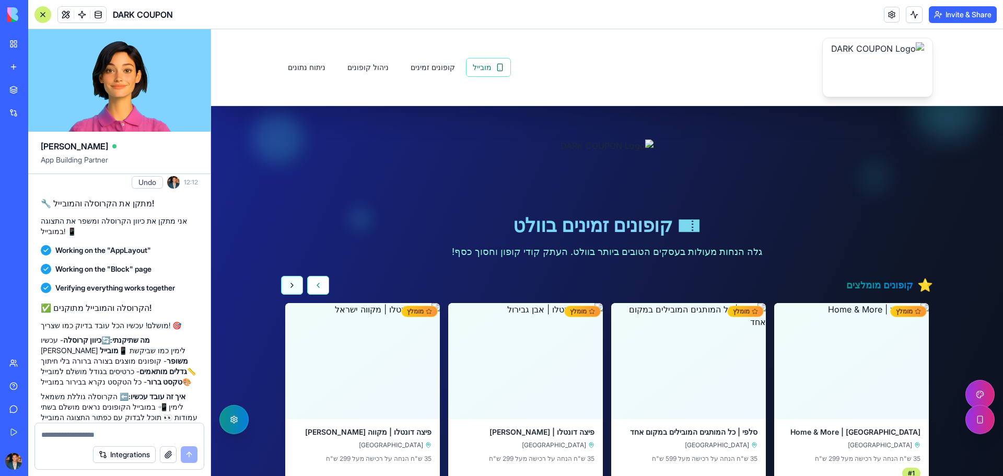
click at [290, 284] on button "קופון הבא" at bounding box center [292, 285] width 22 height 19
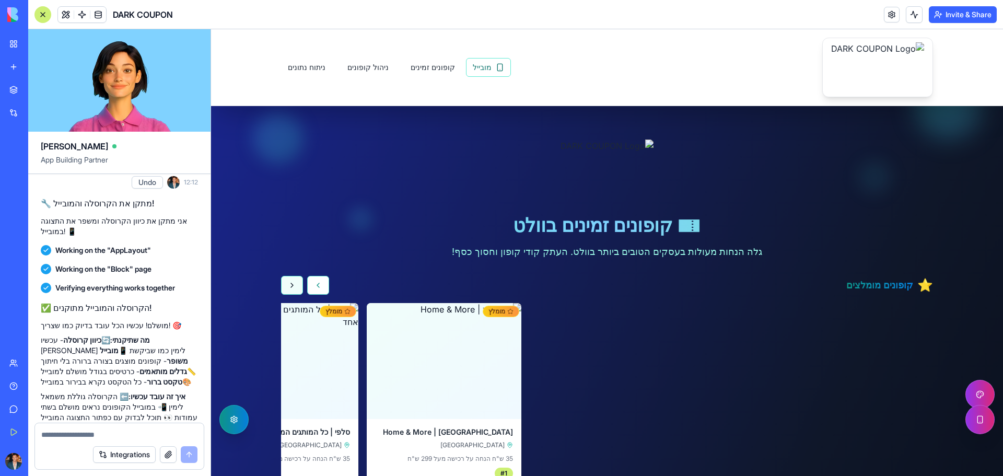
click at [290, 284] on button "קופון הבא" at bounding box center [292, 285] width 22 height 19
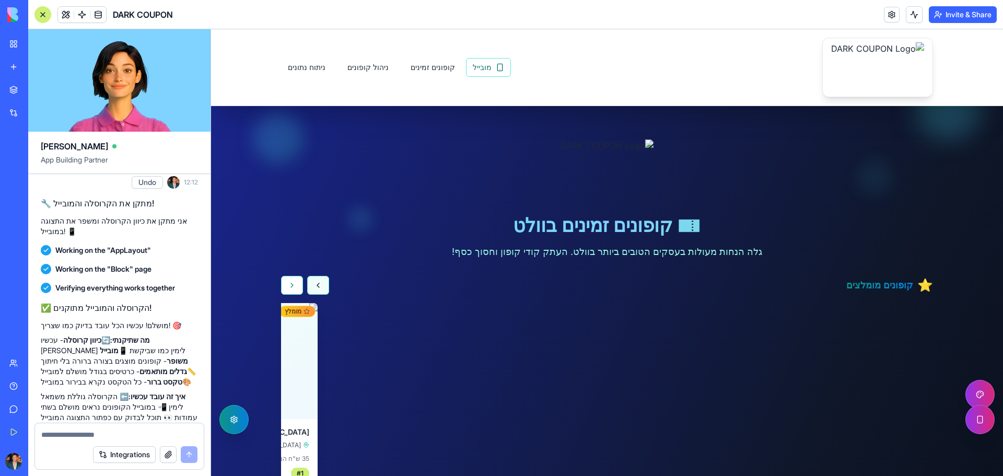
click at [309, 281] on button "קופון קודם" at bounding box center [318, 285] width 22 height 19
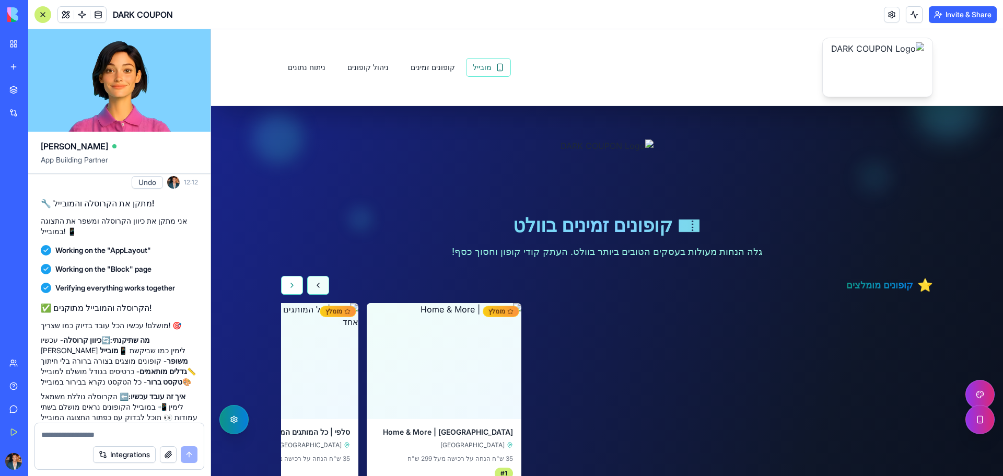
click at [309, 281] on button "קופון קודם" at bounding box center [318, 285] width 22 height 19
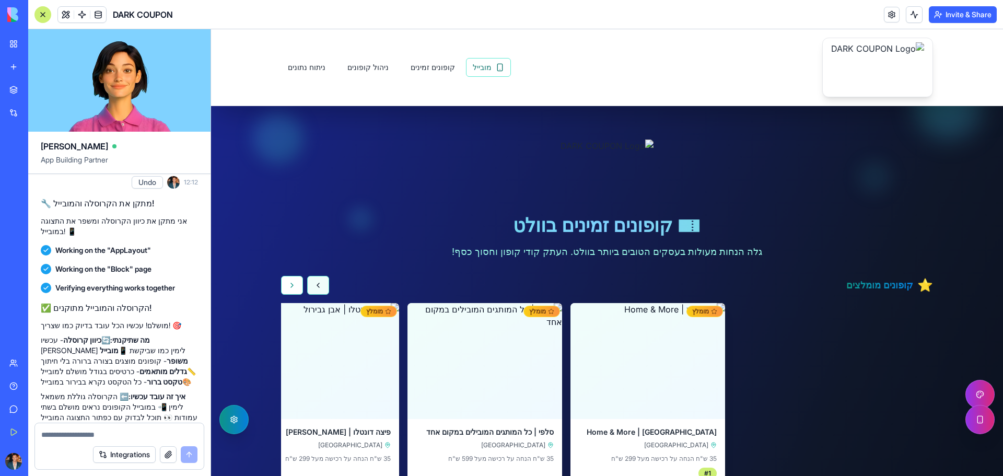
click at [309, 281] on button "קופון קודם" at bounding box center [318, 285] width 22 height 19
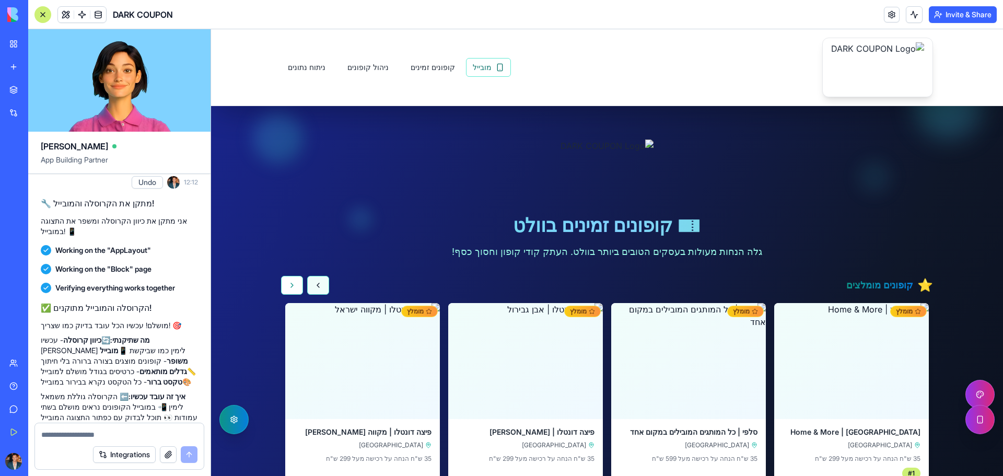
click at [309, 281] on button "קופון קודם" at bounding box center [318, 285] width 22 height 19
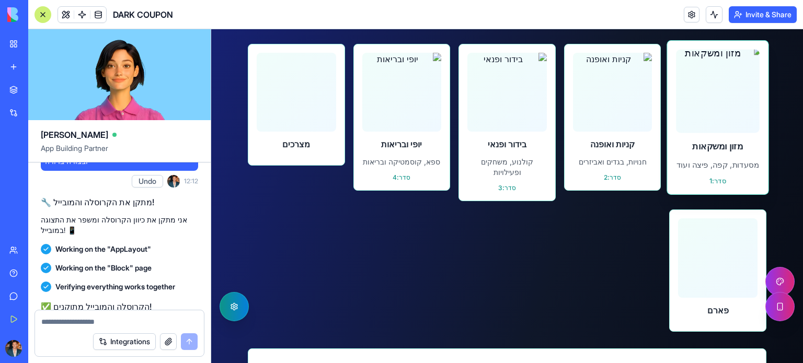
scroll to position [470, 0]
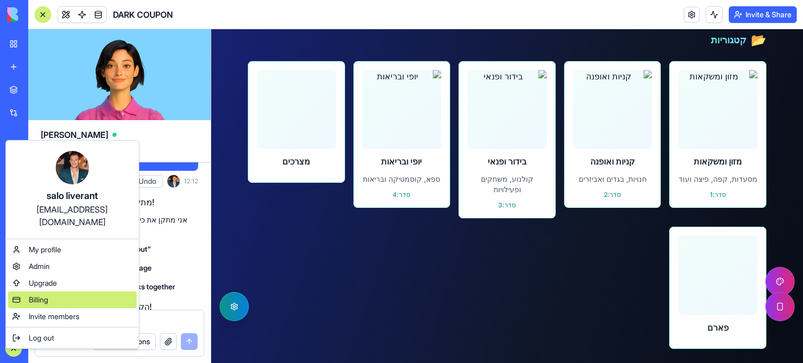
click at [67, 292] on div "Billing" at bounding box center [72, 300] width 129 height 17
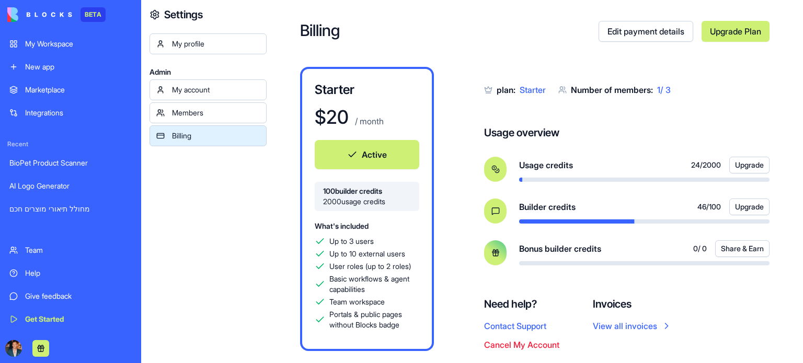
scroll to position [33, 0]
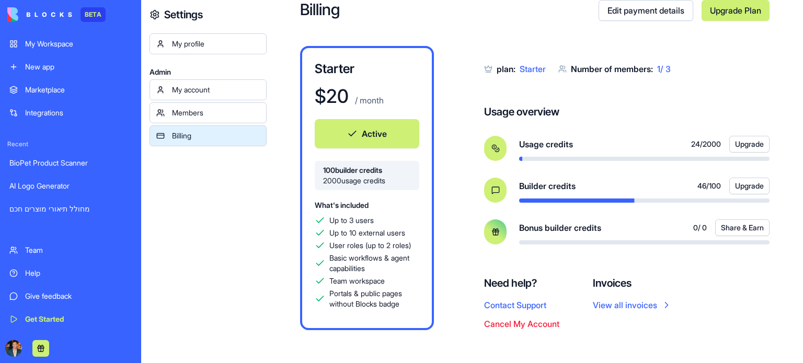
click at [539, 325] on button "Cancel My Account" at bounding box center [521, 324] width 75 height 13
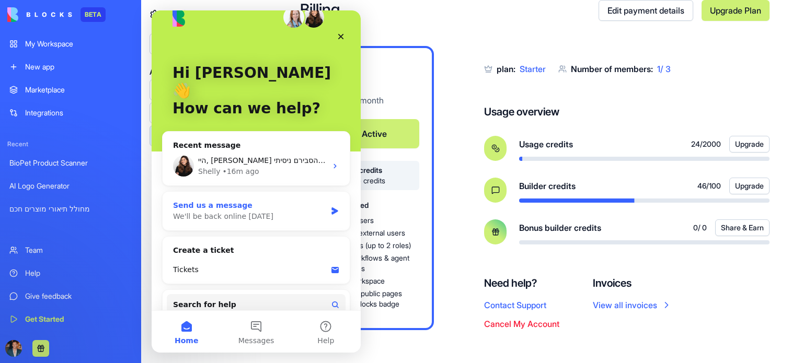
scroll to position [40, 0]
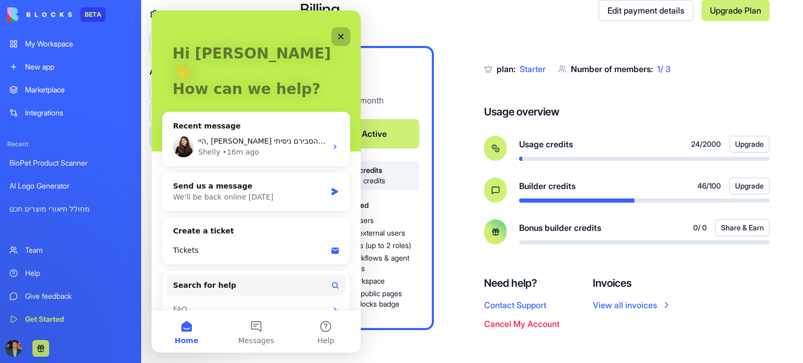
click at [340, 34] on icon "Close" at bounding box center [341, 36] width 8 height 8
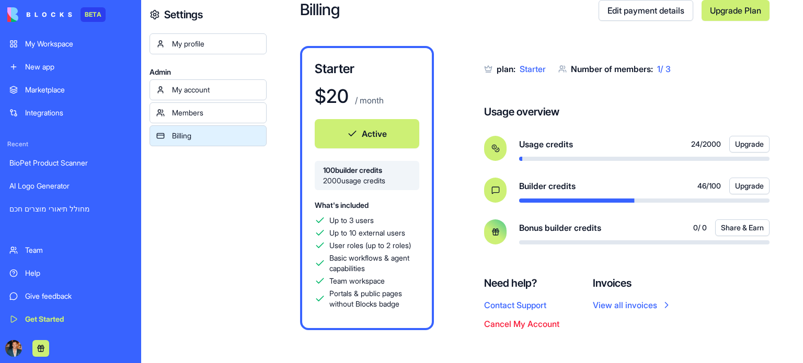
click at [546, 325] on button "Cancel My Account" at bounding box center [521, 324] width 75 height 13
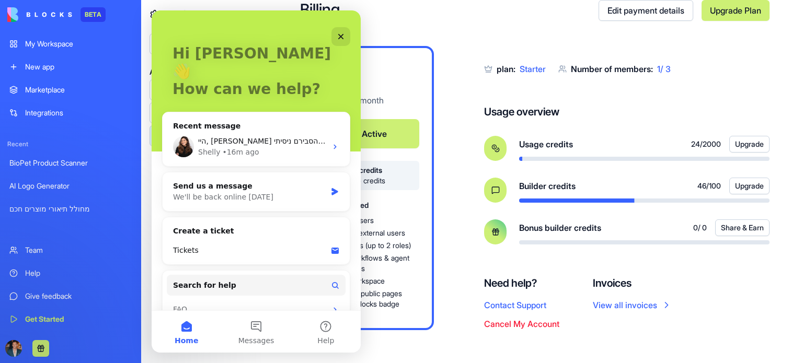
click at [651, 322] on div "Invoices View all invoices" at bounding box center [632, 303] width 79 height 54
click at [343, 35] on icon "Close" at bounding box center [341, 37] width 6 height 6
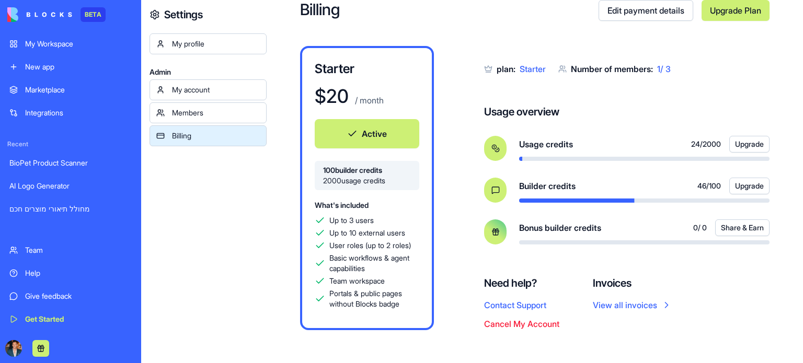
click at [210, 86] on div "My account" at bounding box center [216, 90] width 88 height 10
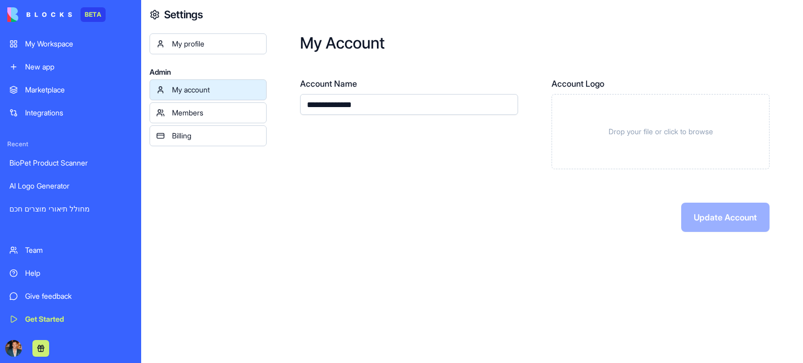
click at [206, 46] on div "My profile" at bounding box center [216, 44] width 88 height 10
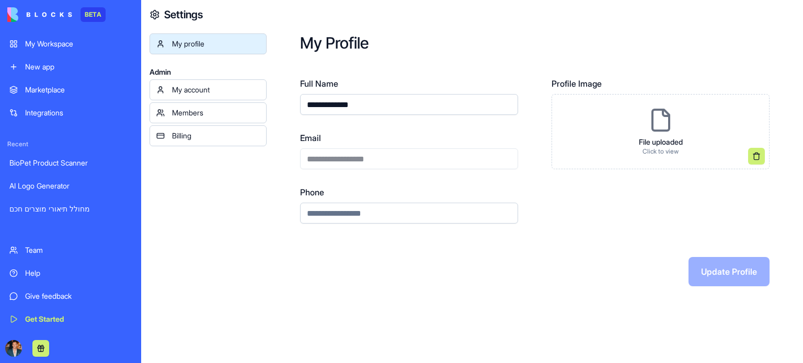
click at [209, 91] on div "My account" at bounding box center [216, 90] width 88 height 10
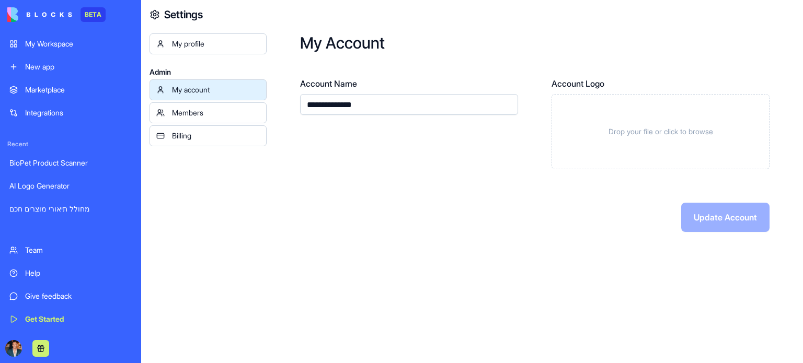
click at [230, 110] on div "Members" at bounding box center [216, 113] width 88 height 10
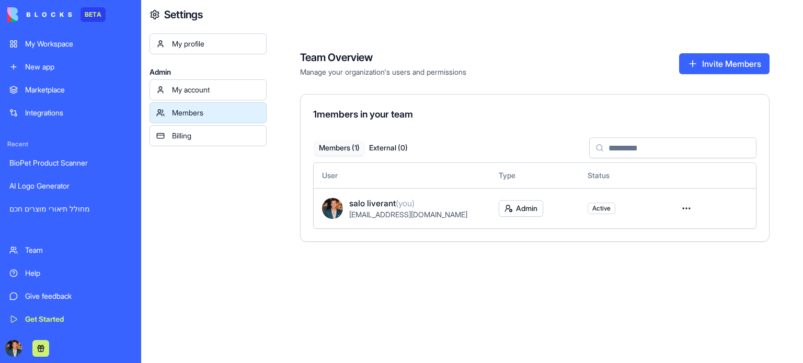
click at [220, 137] on div "Billing" at bounding box center [216, 136] width 88 height 10
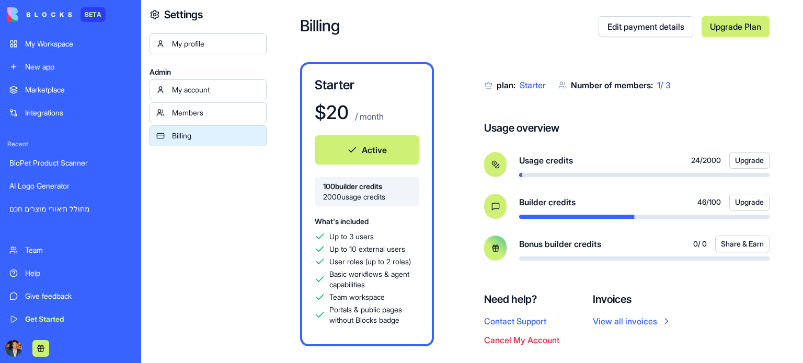
scroll to position [33, 0]
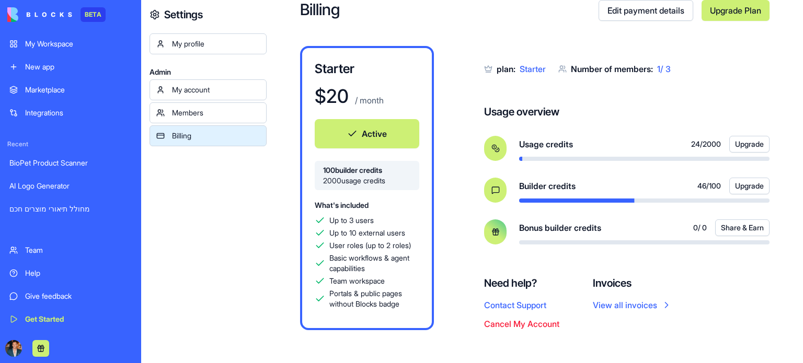
drag, startPoint x: 579, startPoint y: 243, endPoint x: 798, endPoint y: 253, distance: 219.2
click at [798, 253] on div "Billing Edit payment details Upgrade Plan Starter $ 20 / month Active 100 build…" at bounding box center [535, 165] width 536 height 397
click at [540, 326] on button "Cancel My Account" at bounding box center [521, 324] width 75 height 13
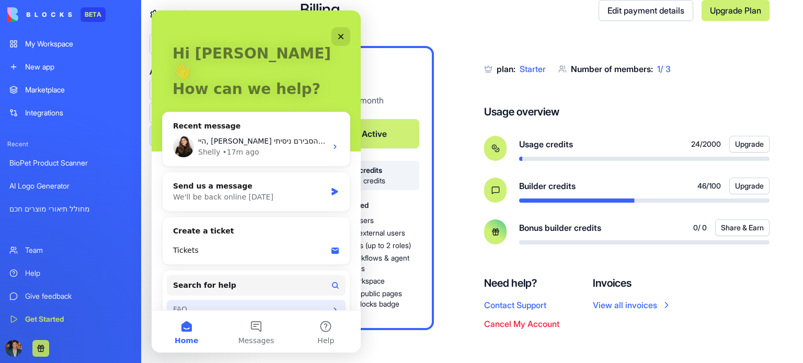
click at [203, 300] on div "FAQ" at bounding box center [256, 309] width 179 height 19
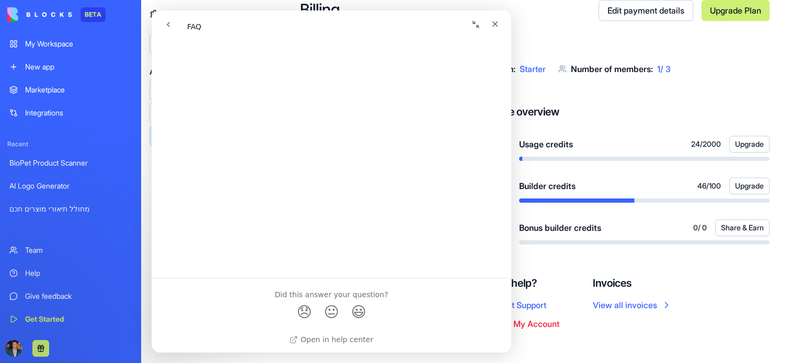
scroll to position [650, 0]
click at [306, 308] on span "😞" at bounding box center [304, 310] width 20 height 28
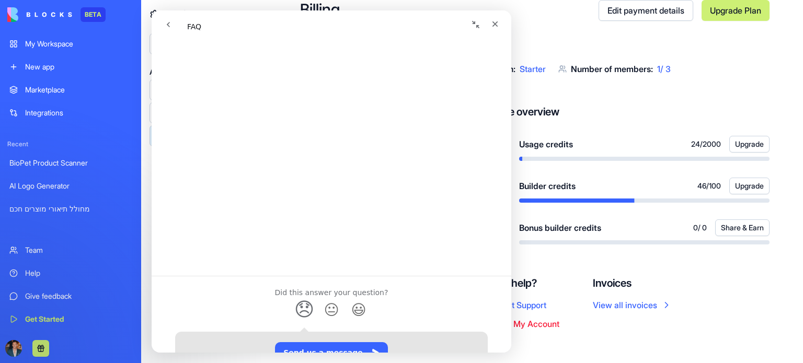
scroll to position [722, 0]
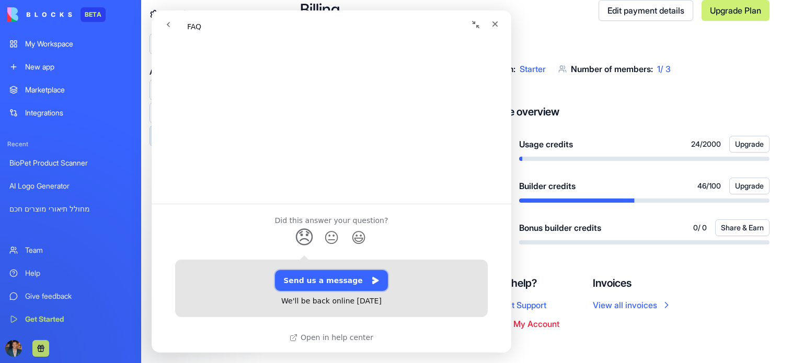
click at [330, 284] on button "Send us a message" at bounding box center [331, 280] width 113 height 21
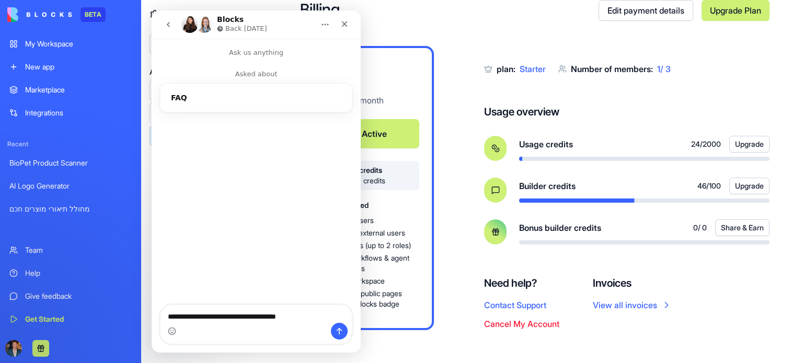
type textarea "**********"
